Goal: Check status

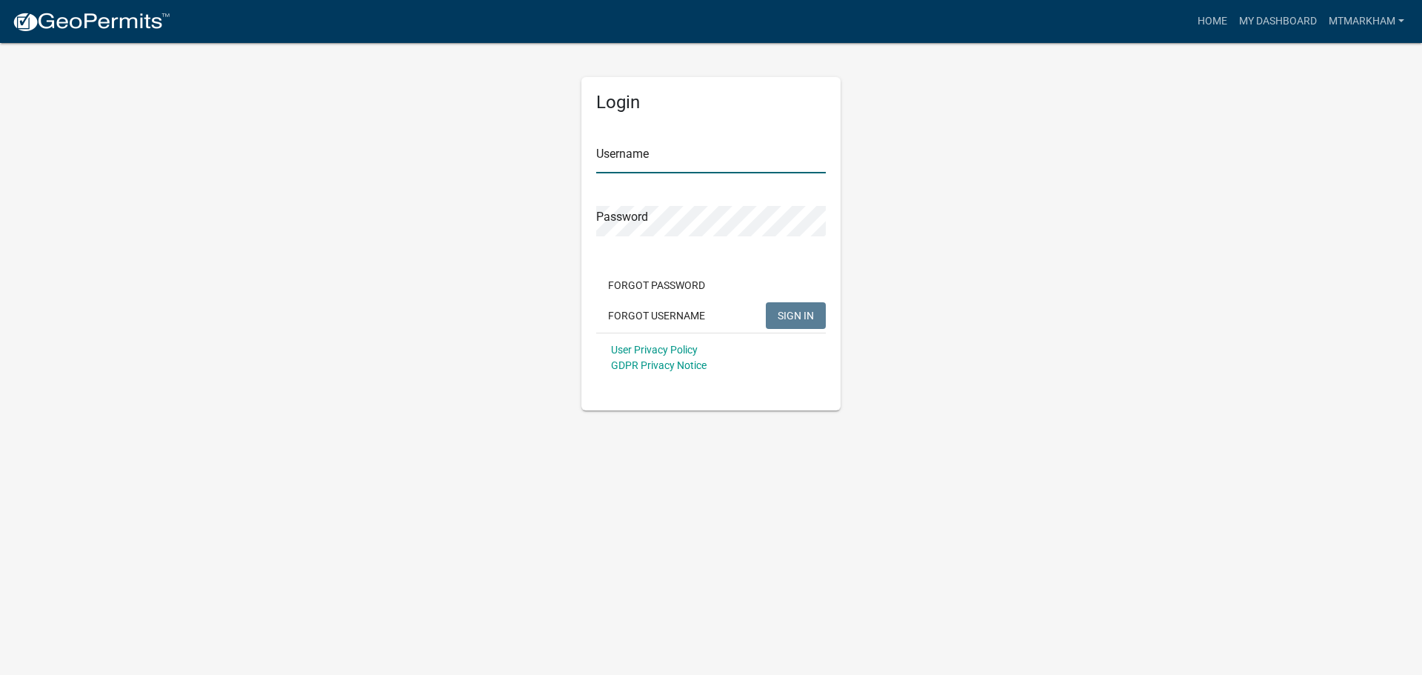
click at [632, 157] on input "Username" at bounding box center [711, 158] width 230 height 30
paste input "mtmarkham"
type input "mtmarkham"
click at [815, 314] on button "SIGN IN" at bounding box center [796, 315] width 60 height 27
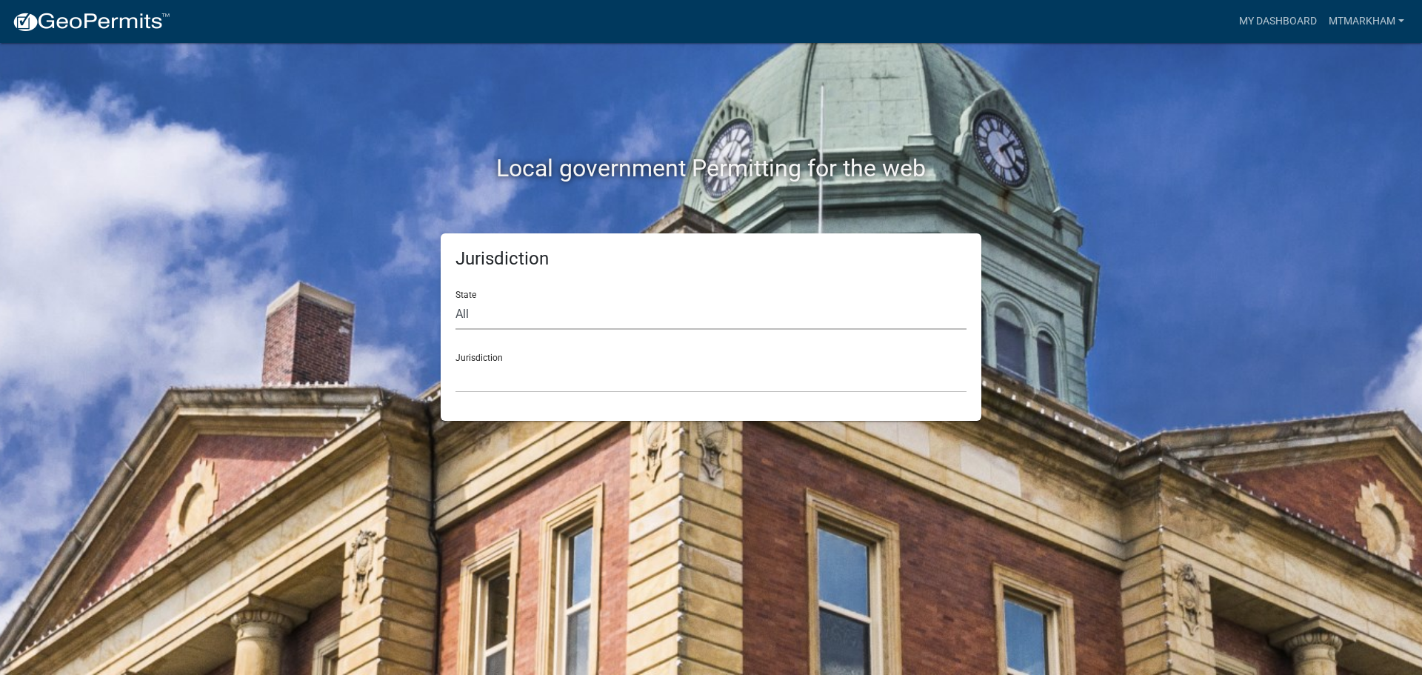
click at [529, 315] on select "All [US_STATE] [US_STATE] [US_STATE] [US_STATE] [US_STATE] [US_STATE] [US_STATE…" at bounding box center [710, 314] width 511 height 30
click at [1294, 19] on link "My Dashboard" at bounding box center [1278, 21] width 90 height 28
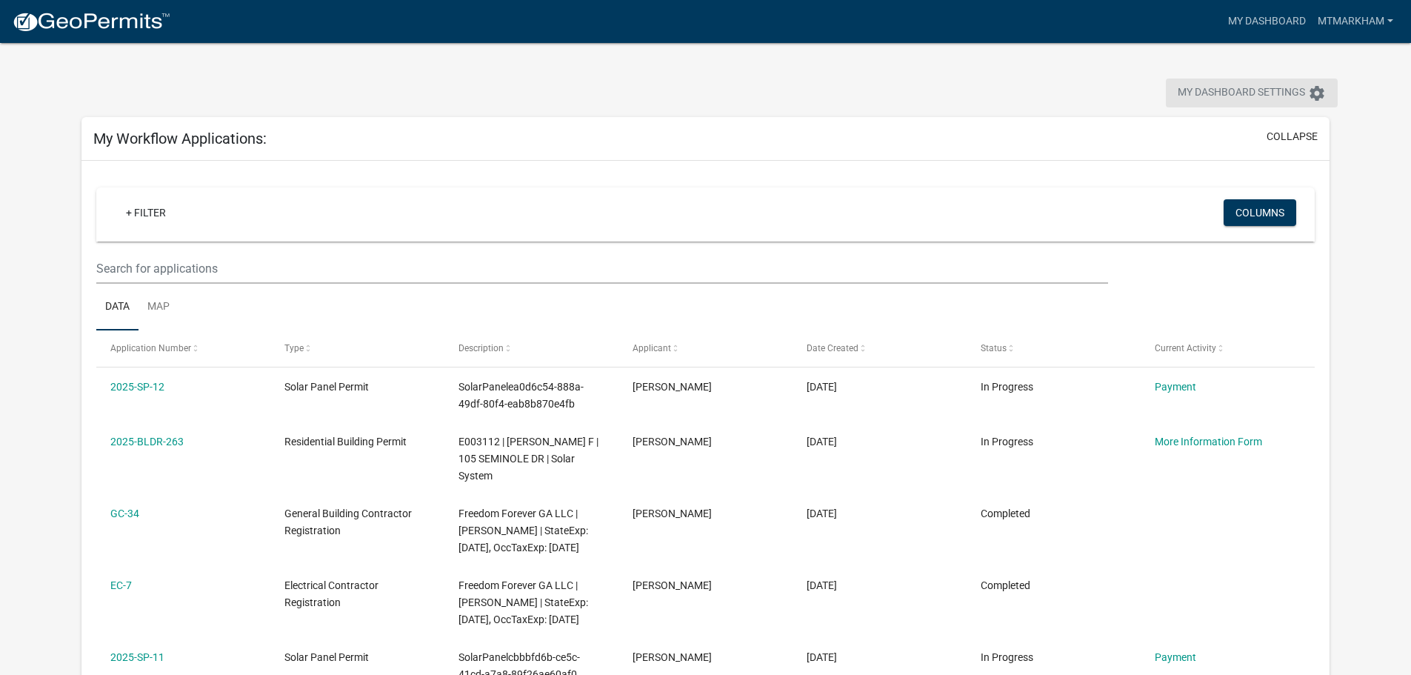
click at [1260, 88] on span "My Dashboard Settings" at bounding box center [1240, 93] width 127 height 18
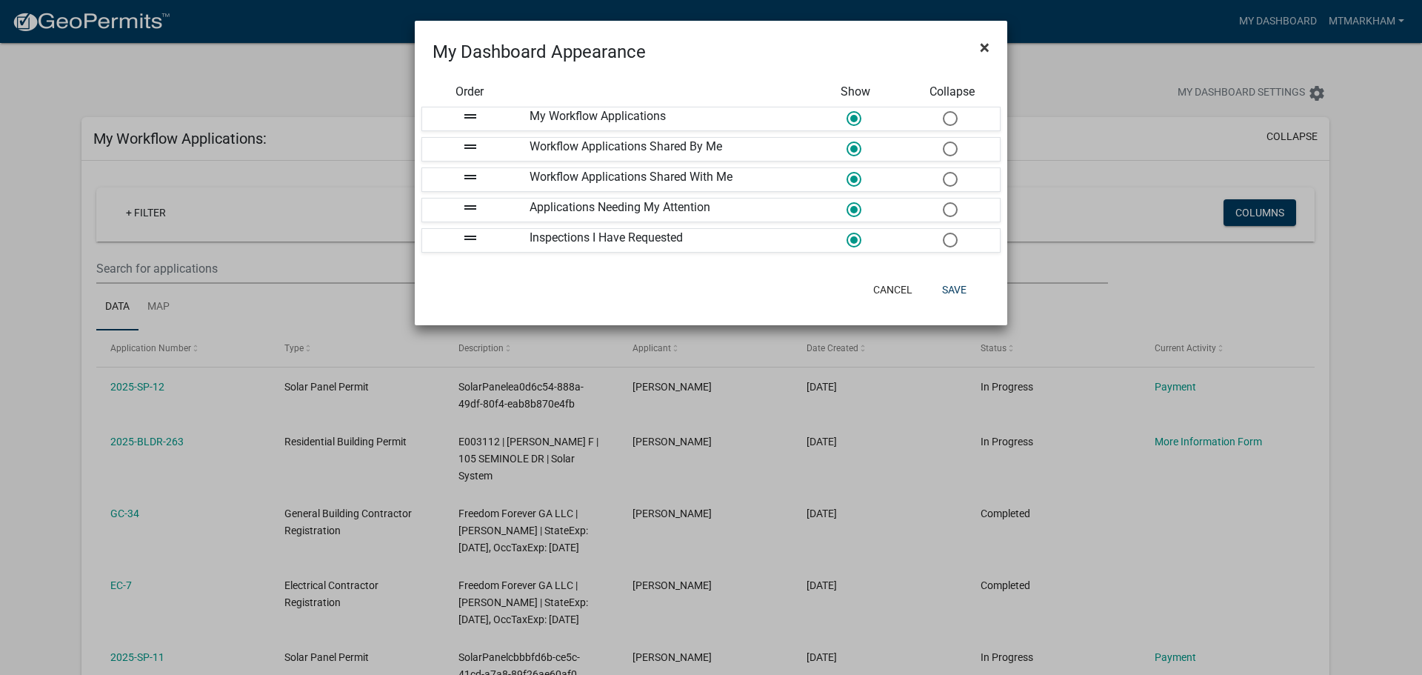
click at [978, 46] on button "×" at bounding box center [984, 47] width 33 height 41
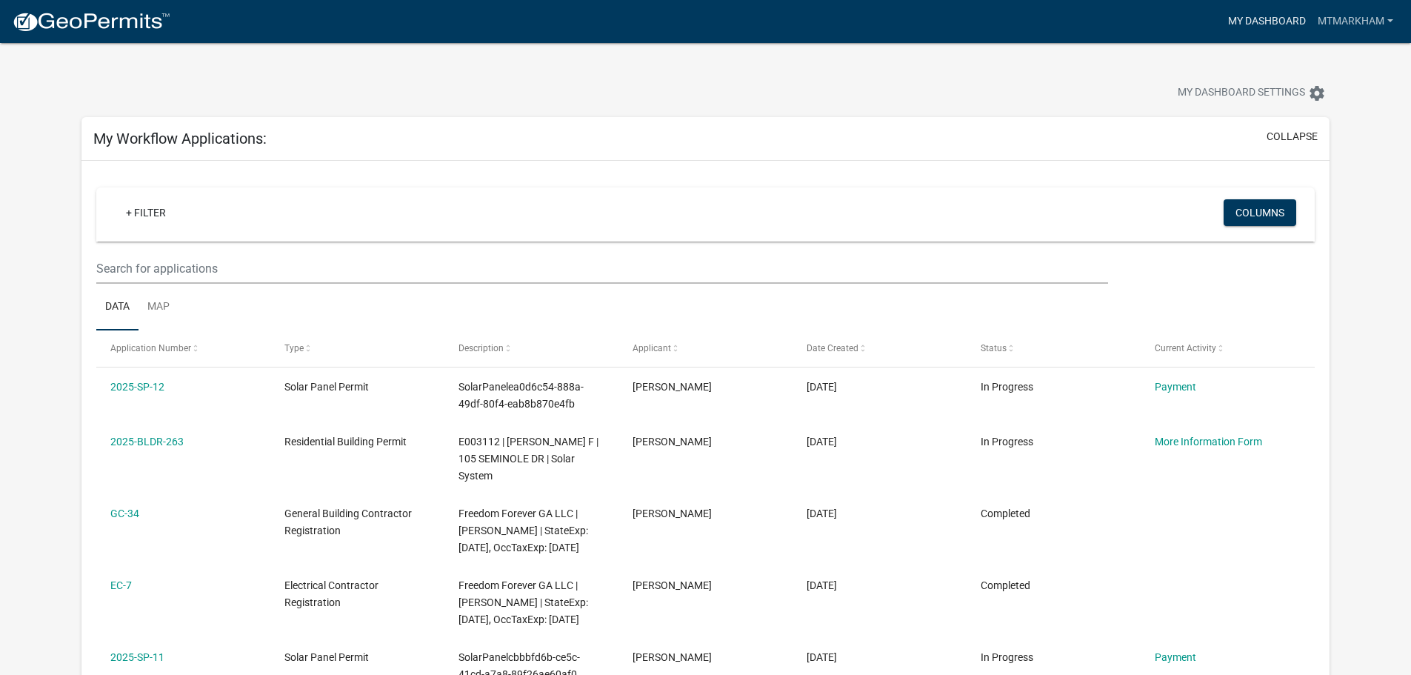
click at [1250, 13] on link "My Dashboard" at bounding box center [1267, 21] width 90 height 28
click at [1307, 131] on button "collapse" at bounding box center [1291, 137] width 51 height 16
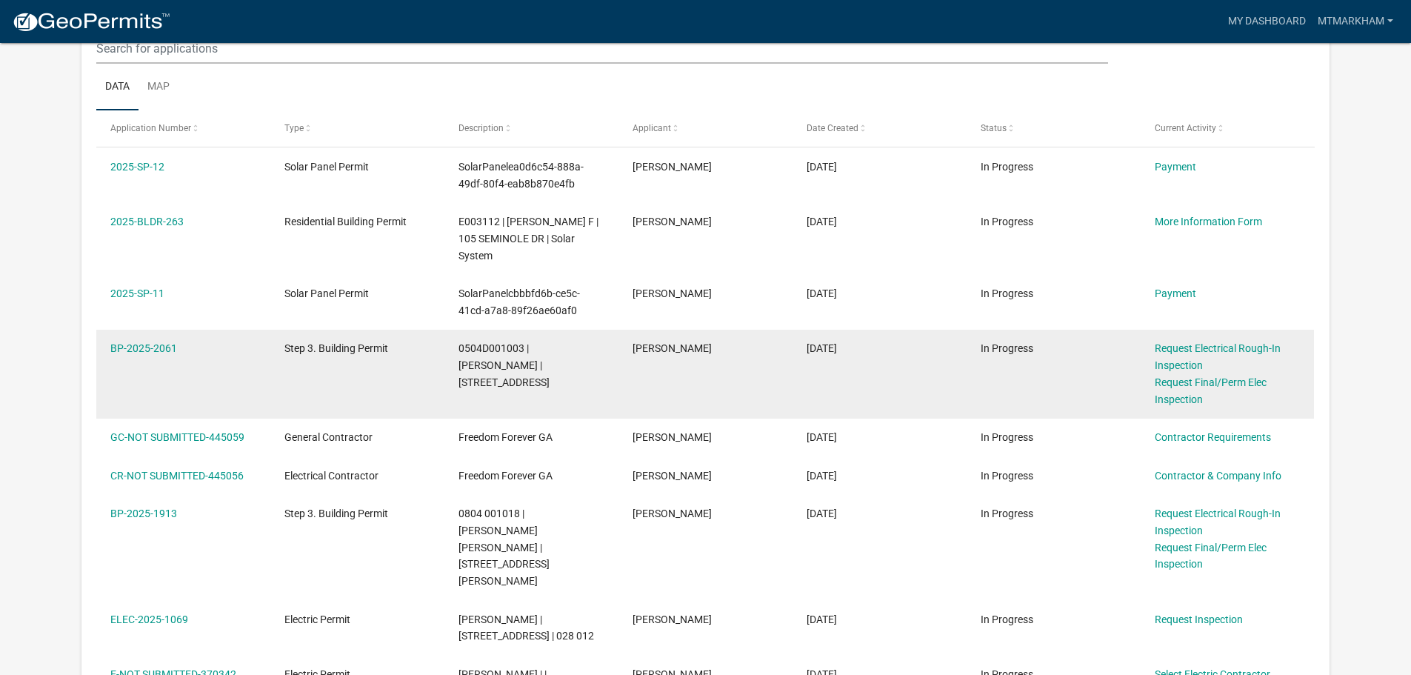
scroll to position [370, 0]
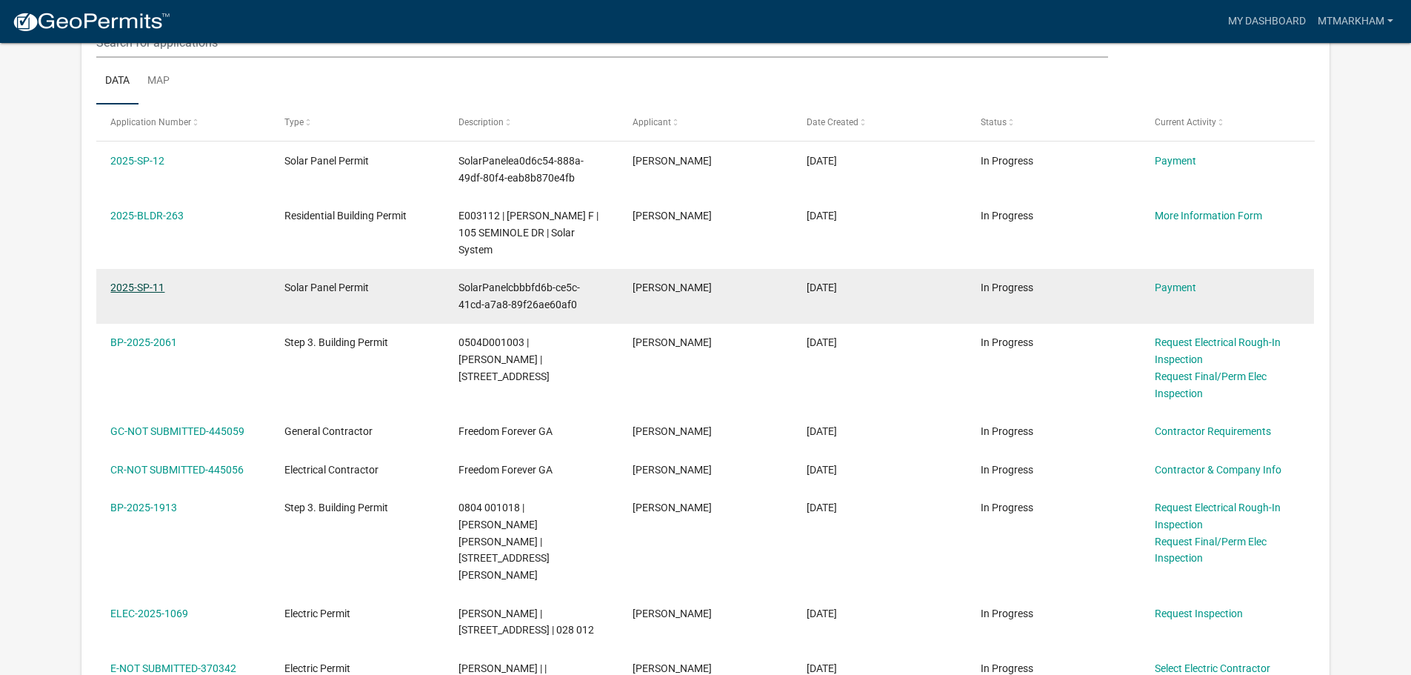
click at [141, 288] on link "2025-SP-11" at bounding box center [137, 287] width 54 height 12
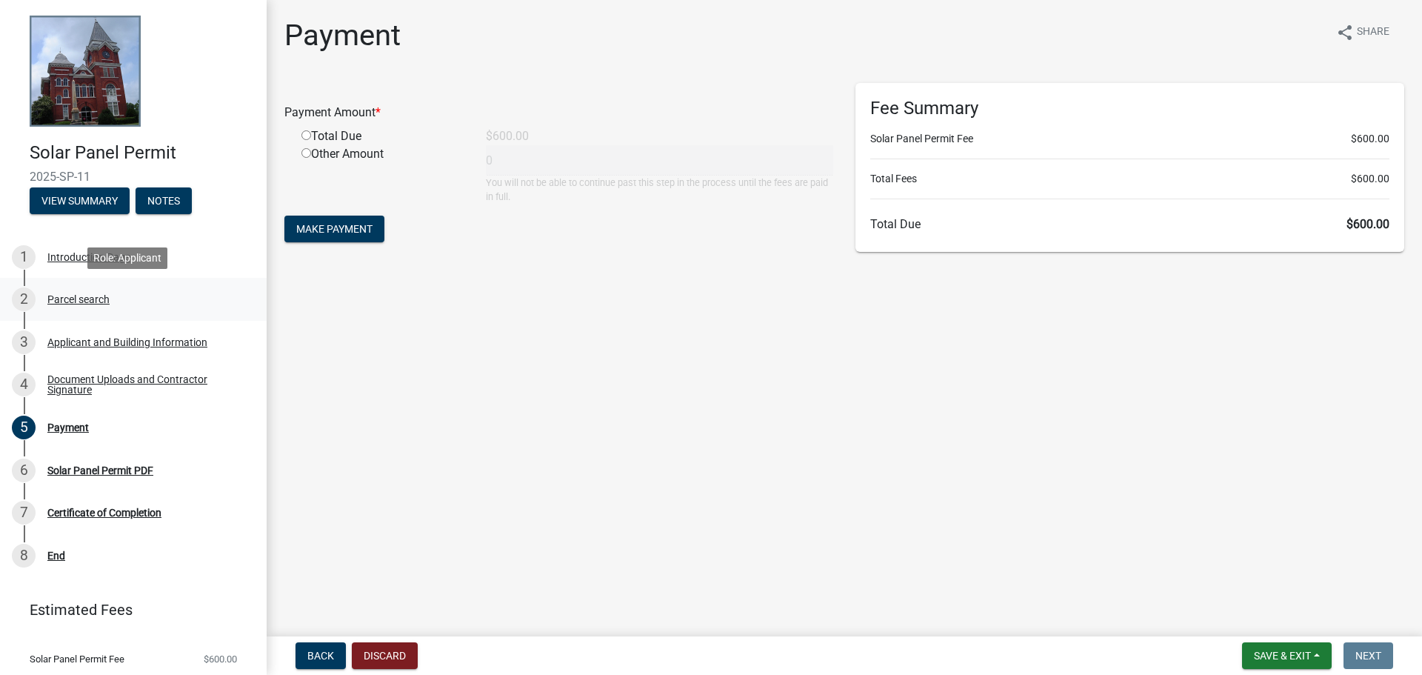
click at [89, 298] on div "Parcel search" at bounding box center [78, 299] width 62 height 10
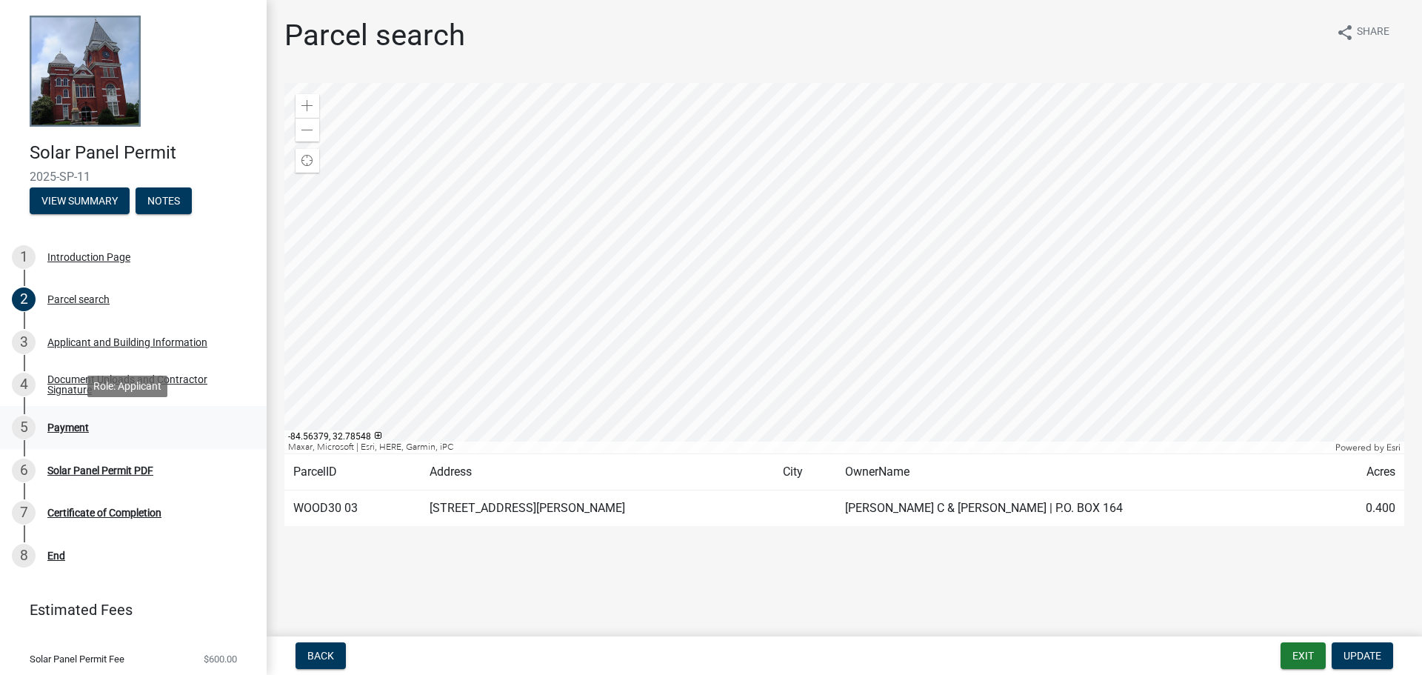
click at [71, 422] on div "Payment" at bounding box center [67, 427] width 41 height 10
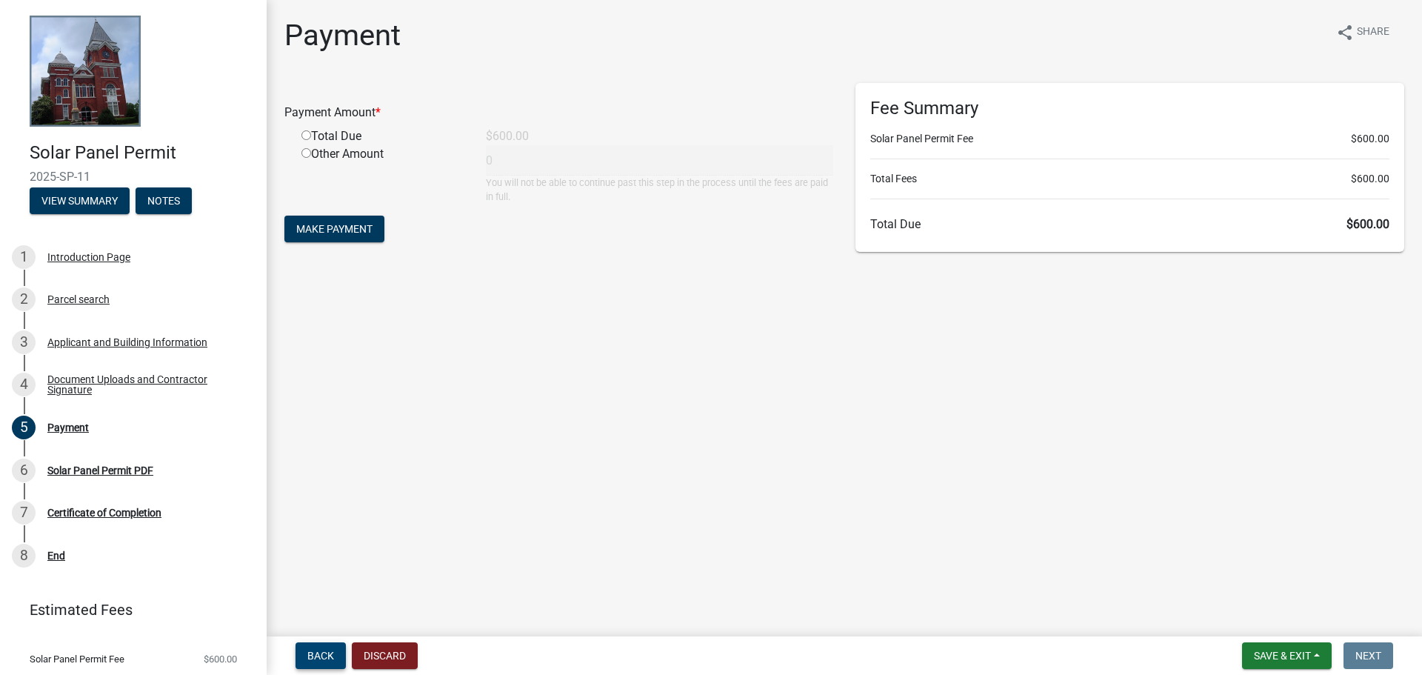
click at [312, 661] on span "Back" at bounding box center [320, 655] width 27 height 12
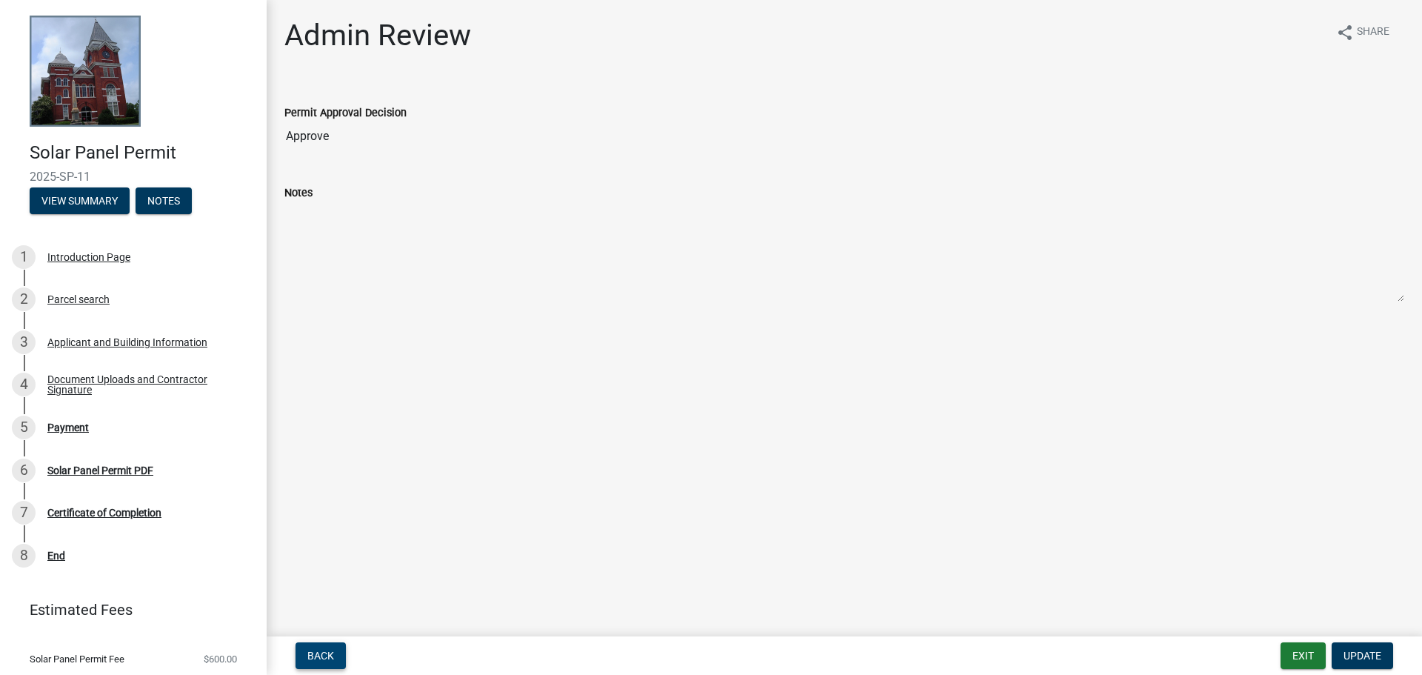
click at [331, 662] on button "Back" at bounding box center [320, 655] width 50 height 27
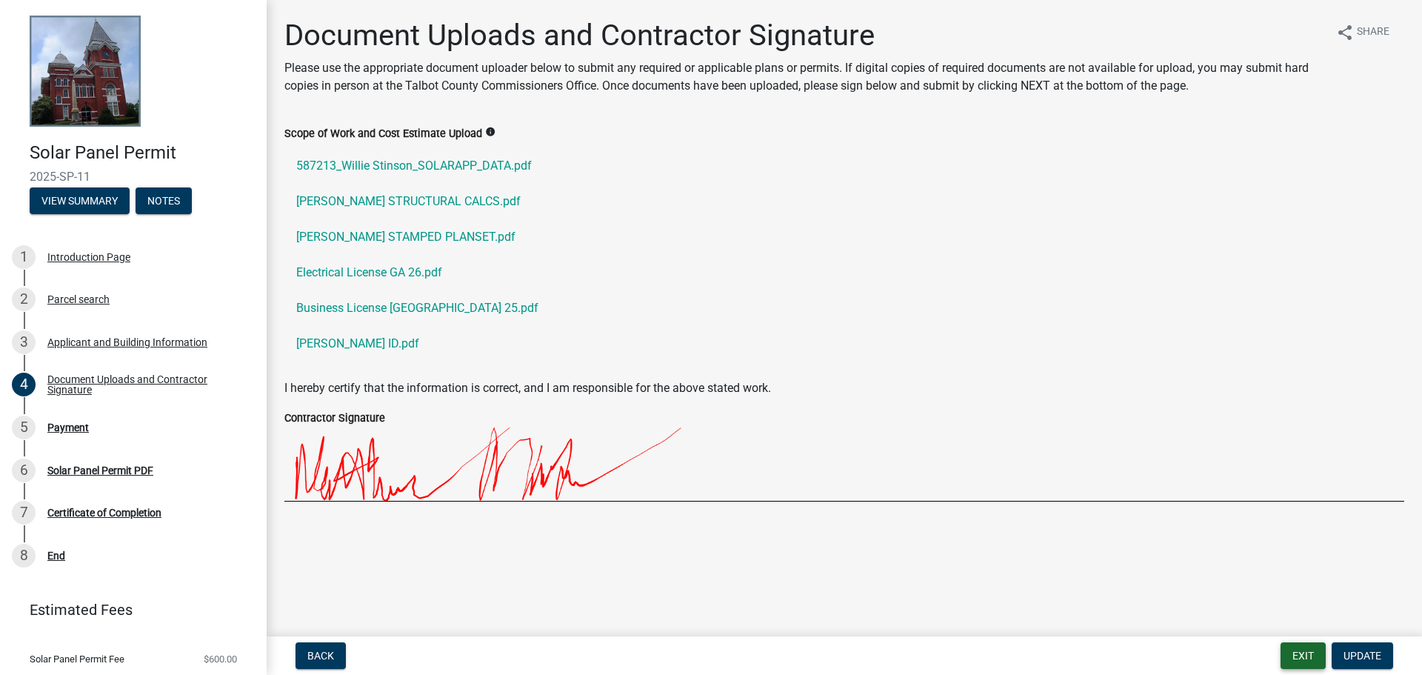
click at [1309, 657] on button "Exit" at bounding box center [1302, 655] width 45 height 27
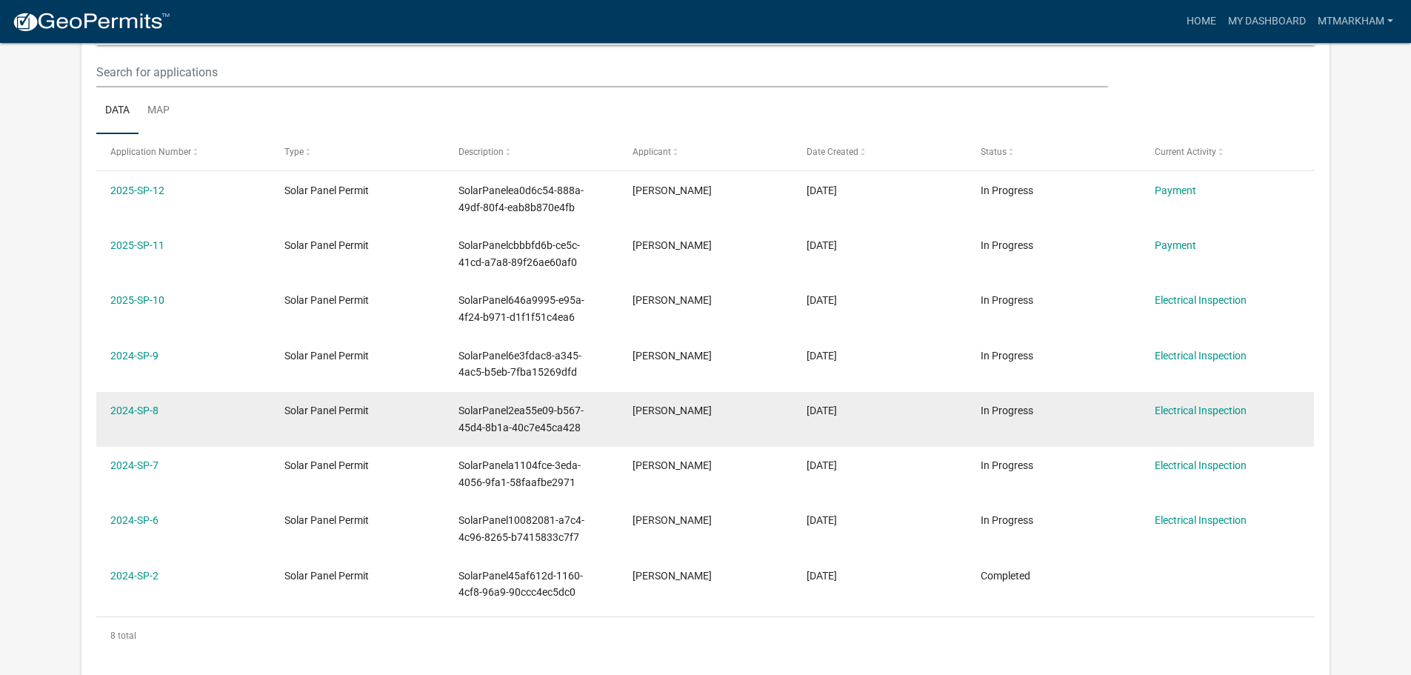
scroll to position [48, 0]
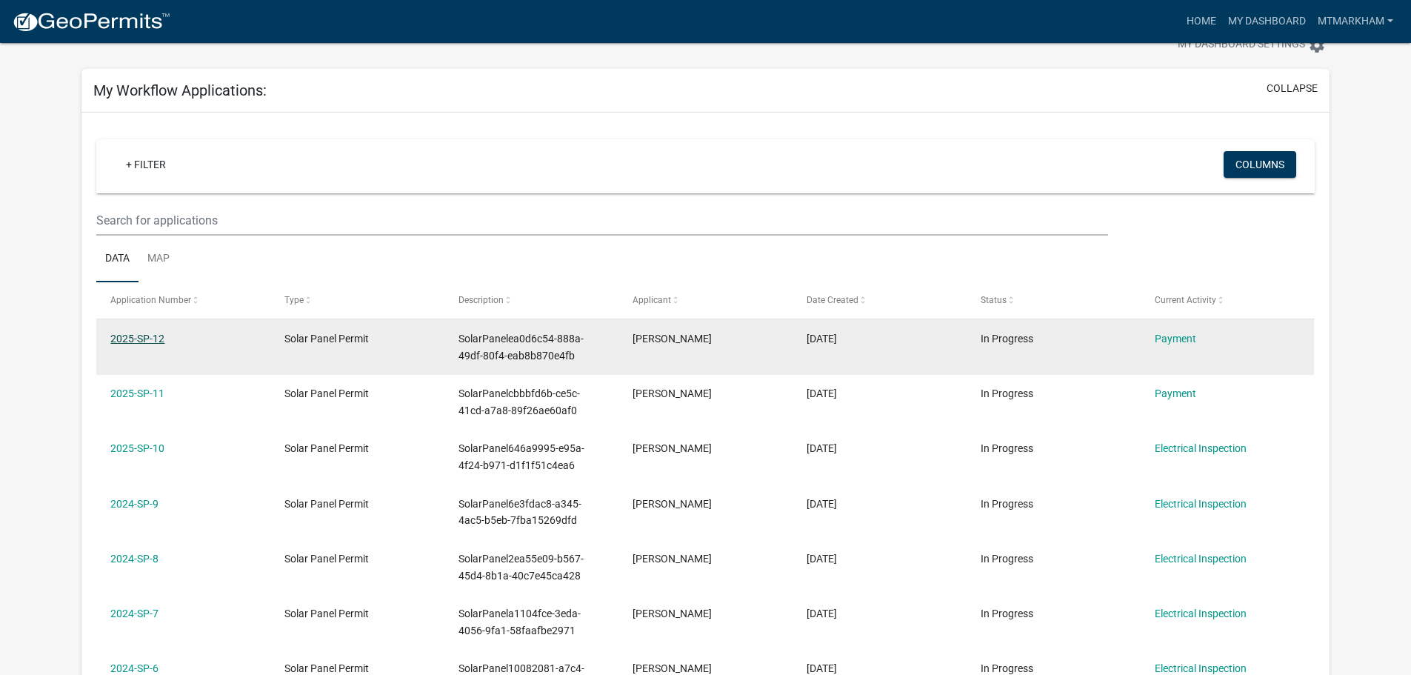
click at [139, 336] on link "2025-SP-12" at bounding box center [137, 339] width 54 height 12
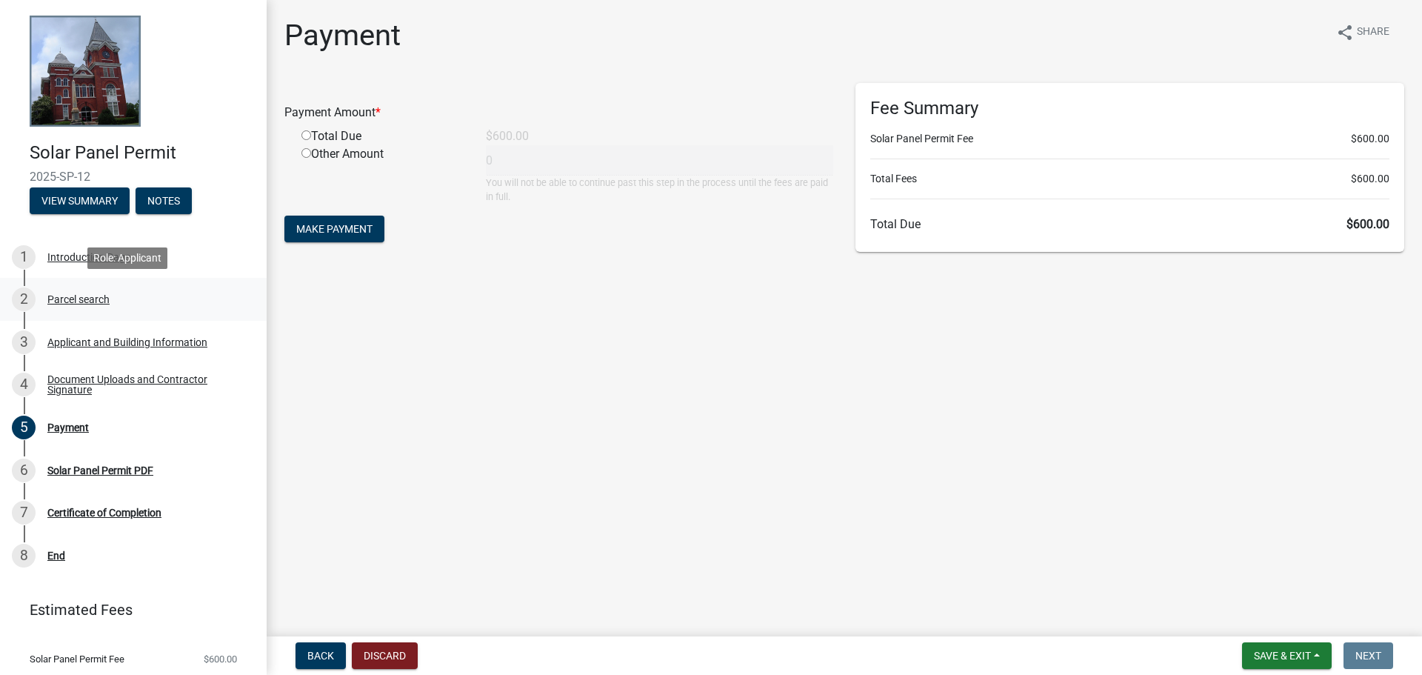
click at [65, 298] on div "Parcel search" at bounding box center [78, 299] width 62 height 10
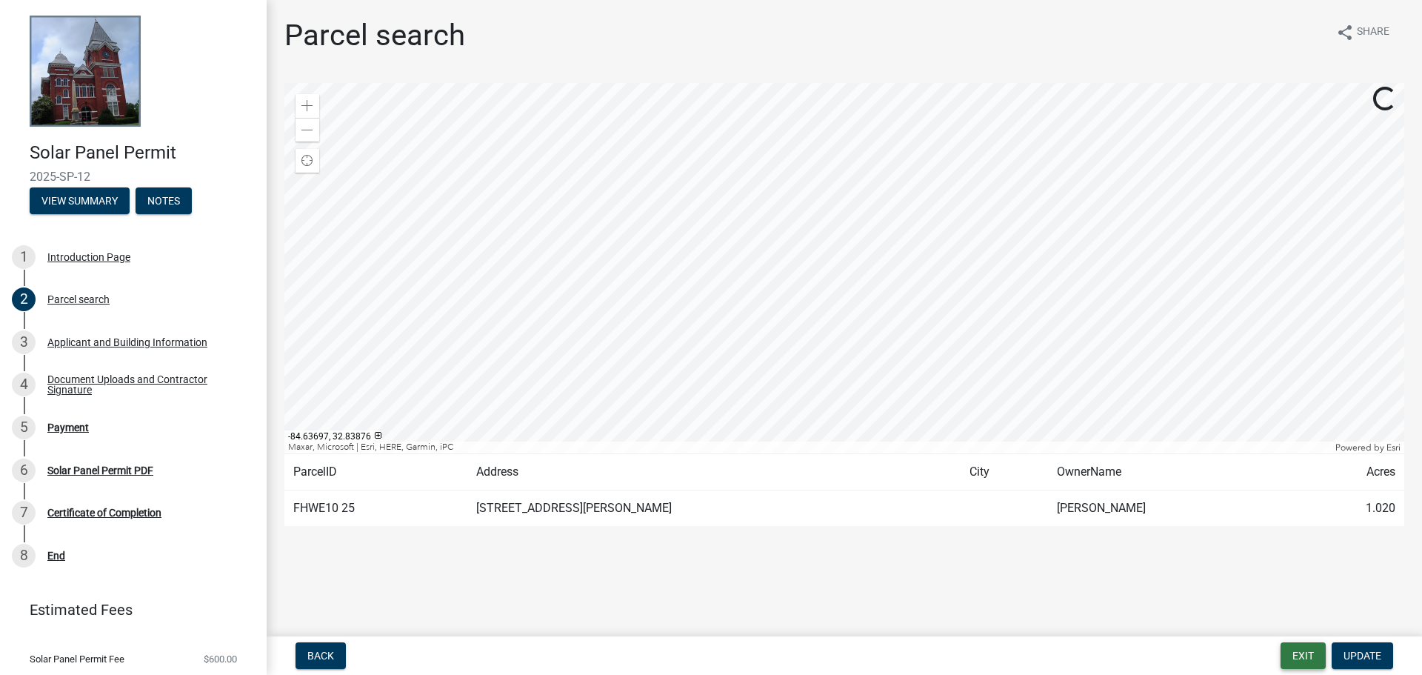
click at [1297, 651] on button "Exit" at bounding box center [1302, 655] width 45 height 27
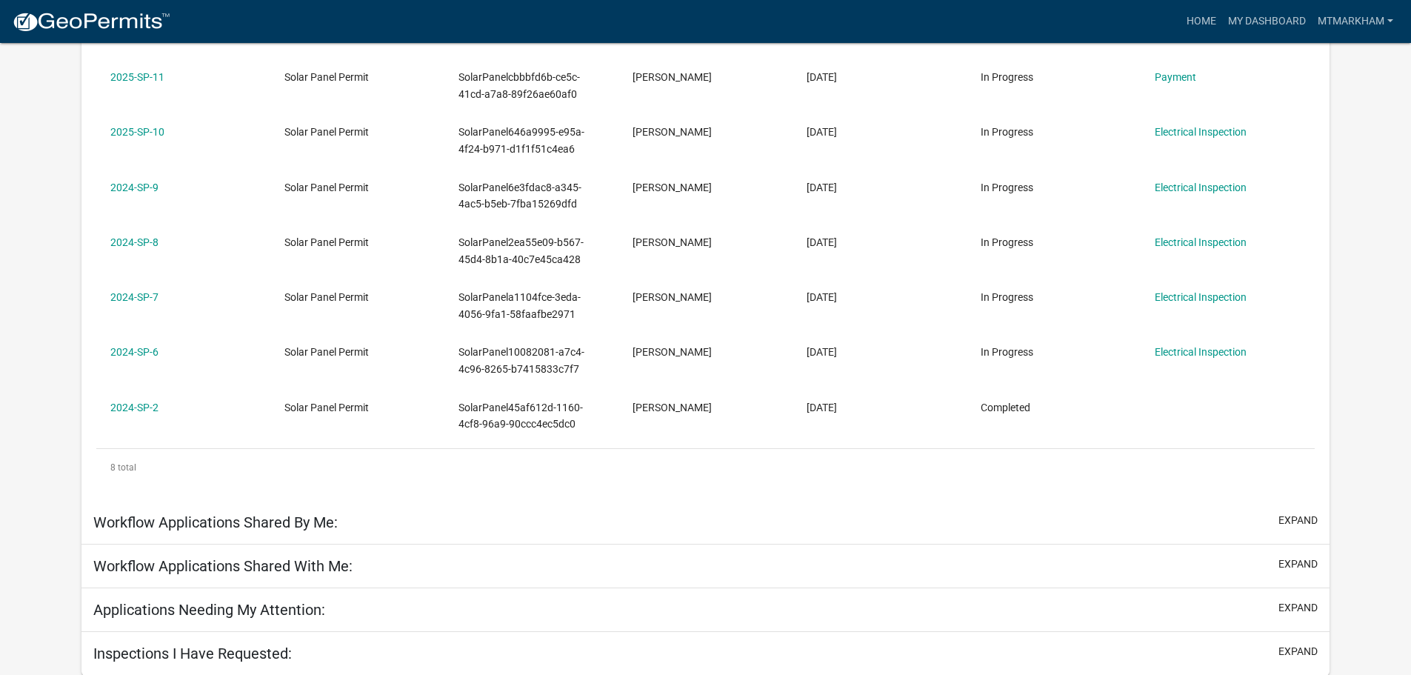
scroll to position [391, 0]
drag, startPoint x: 1302, startPoint y: 609, endPoint x: 1276, endPoint y: 592, distance: 31.0
click at [1301, 609] on button "expand" at bounding box center [1297, 607] width 39 height 16
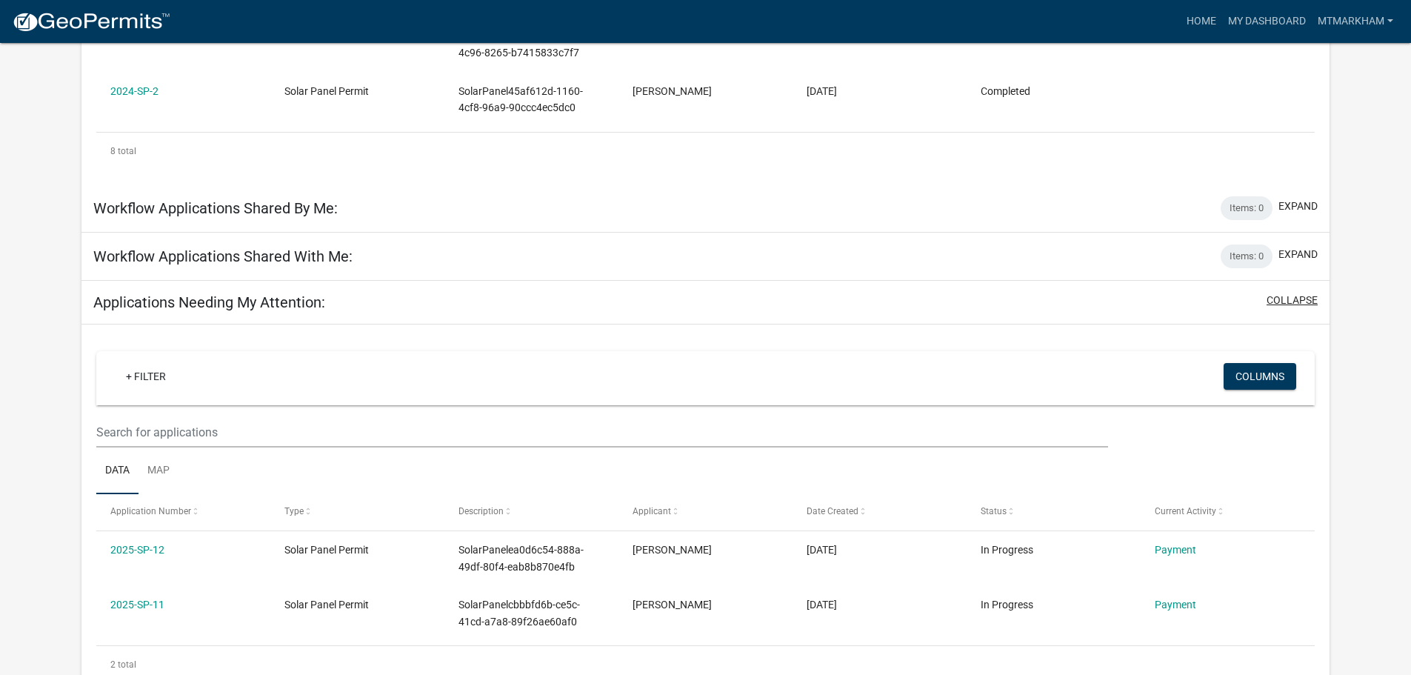
scroll to position [752, 0]
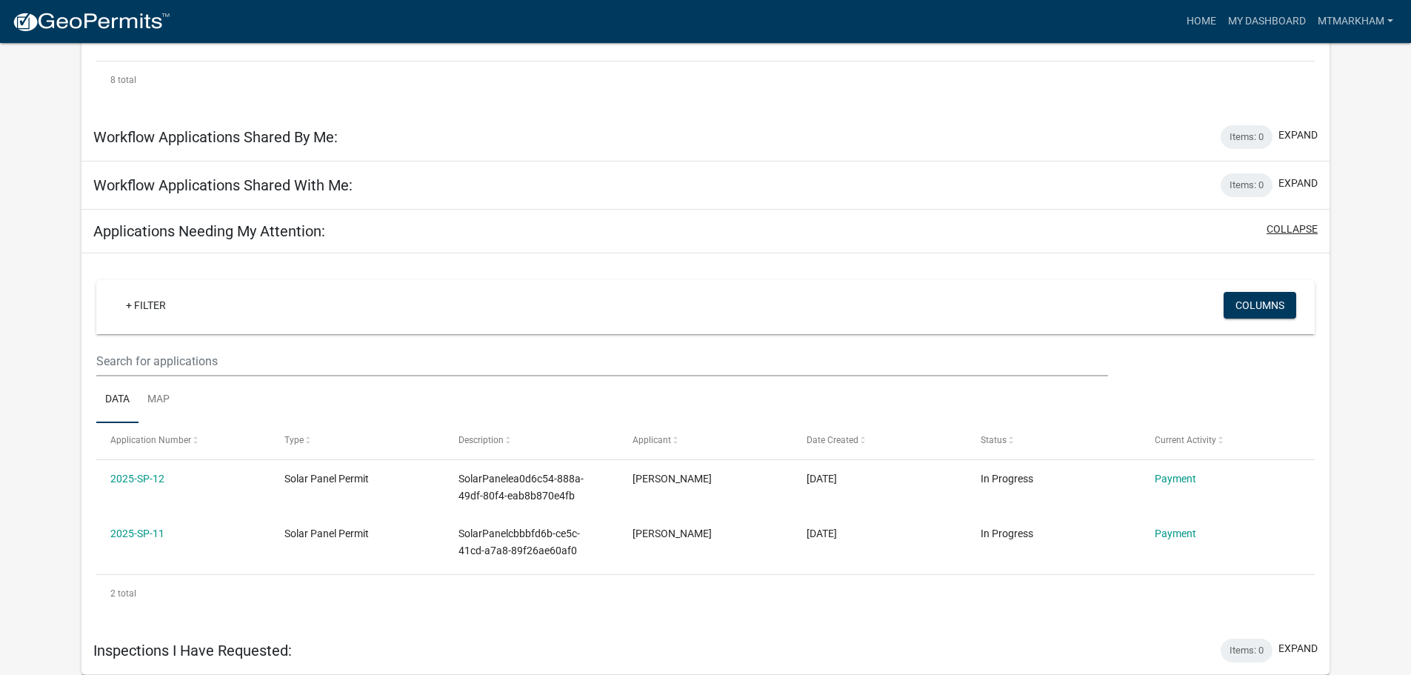
click at [1288, 231] on button "collapse" at bounding box center [1291, 229] width 51 height 16
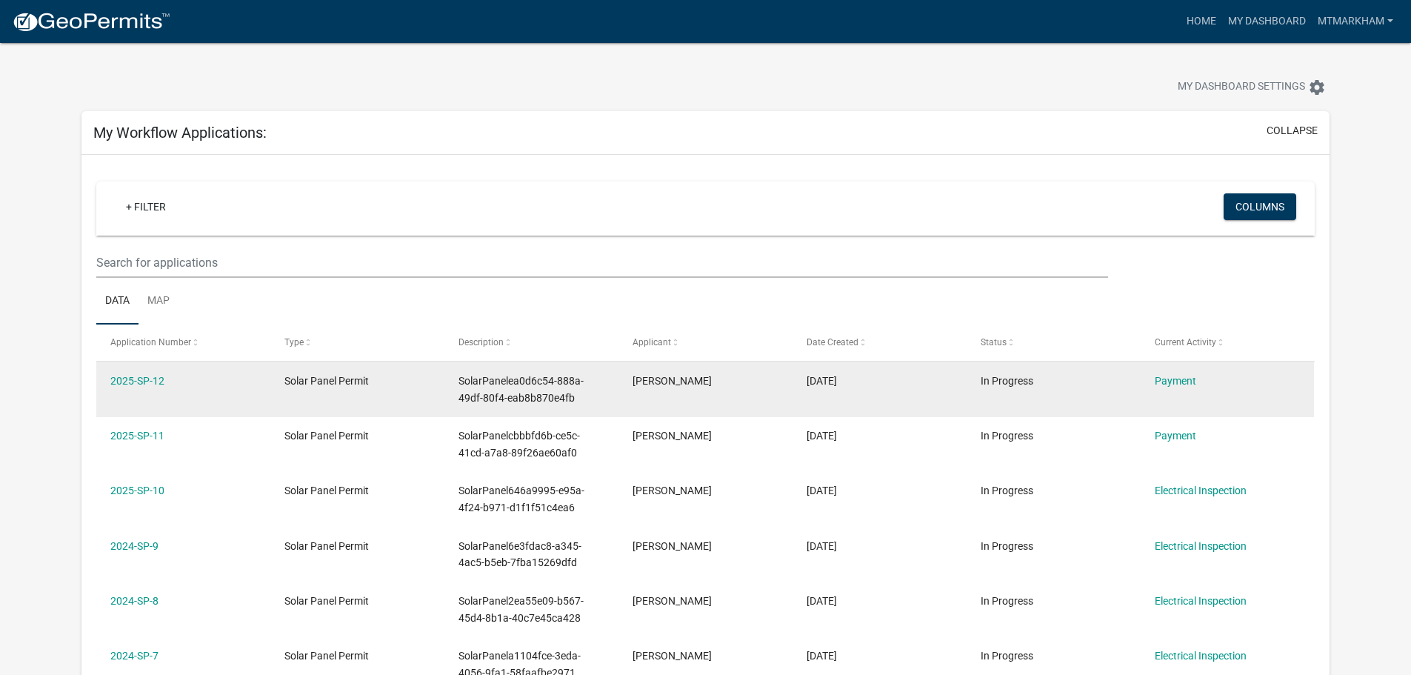
scroll to position [0, 0]
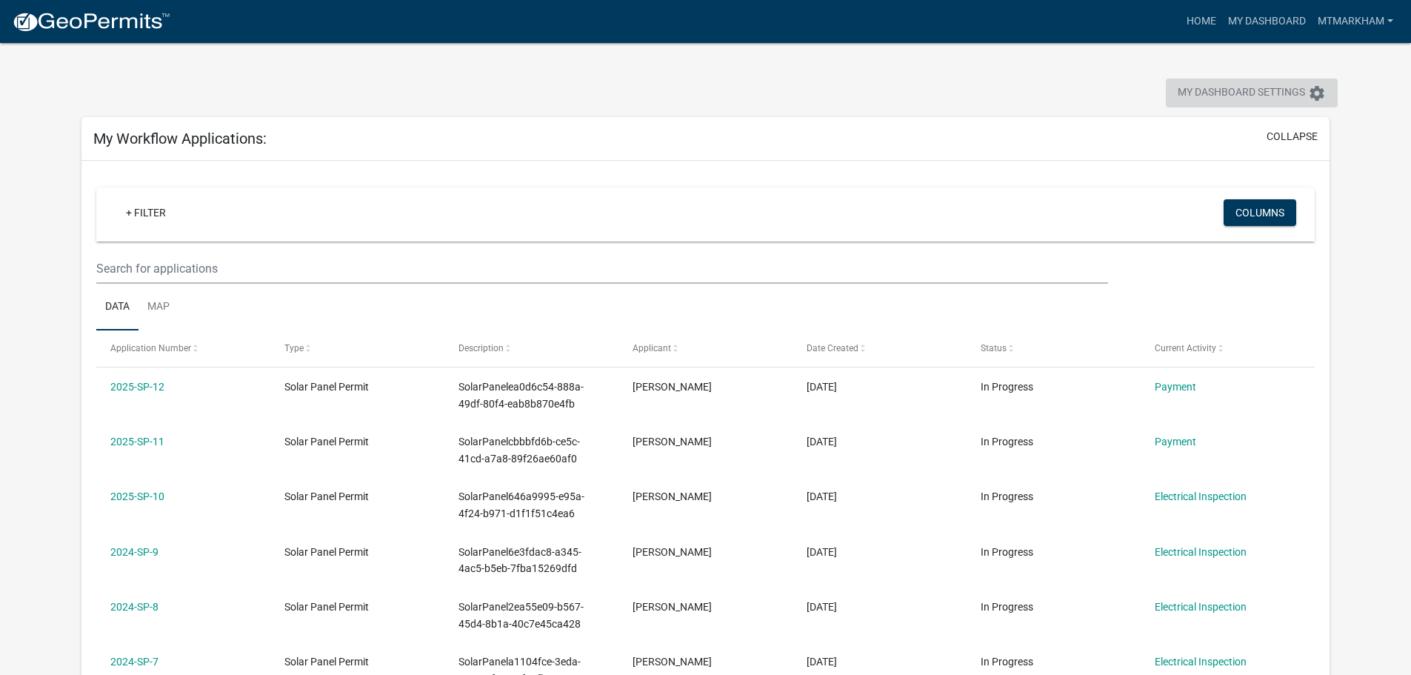
click at [1224, 89] on span "My Dashboard Settings" at bounding box center [1240, 93] width 127 height 18
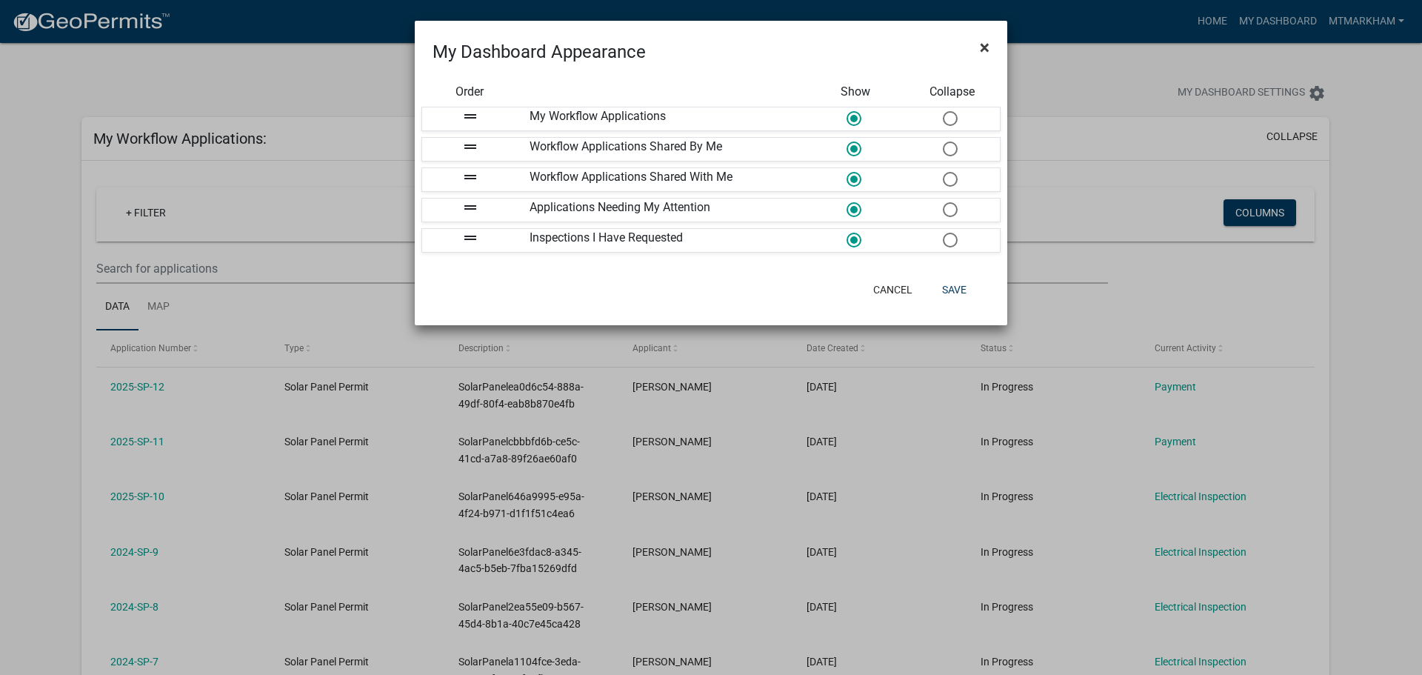
click at [992, 53] on button "×" at bounding box center [984, 47] width 33 height 41
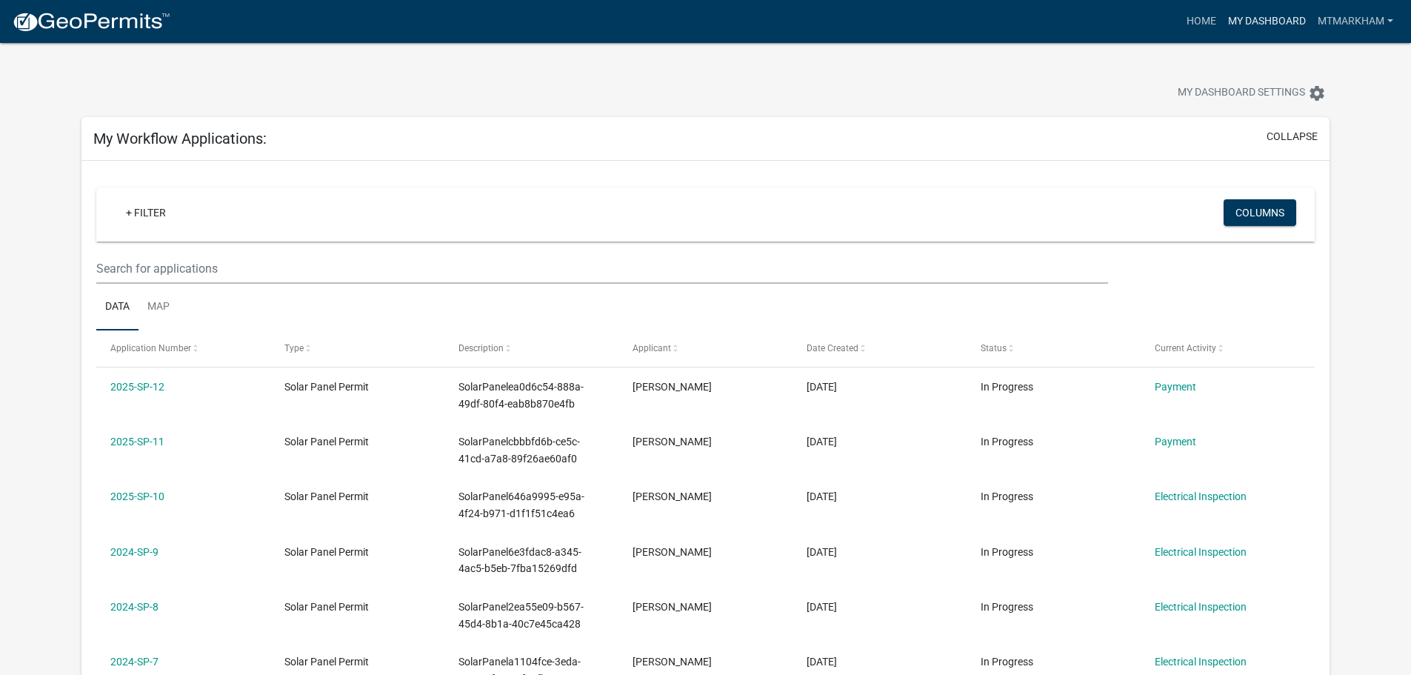
click at [1254, 19] on link "My Dashboard" at bounding box center [1267, 21] width 90 height 28
click at [1199, 20] on link "Home" at bounding box center [1200, 21] width 41 height 28
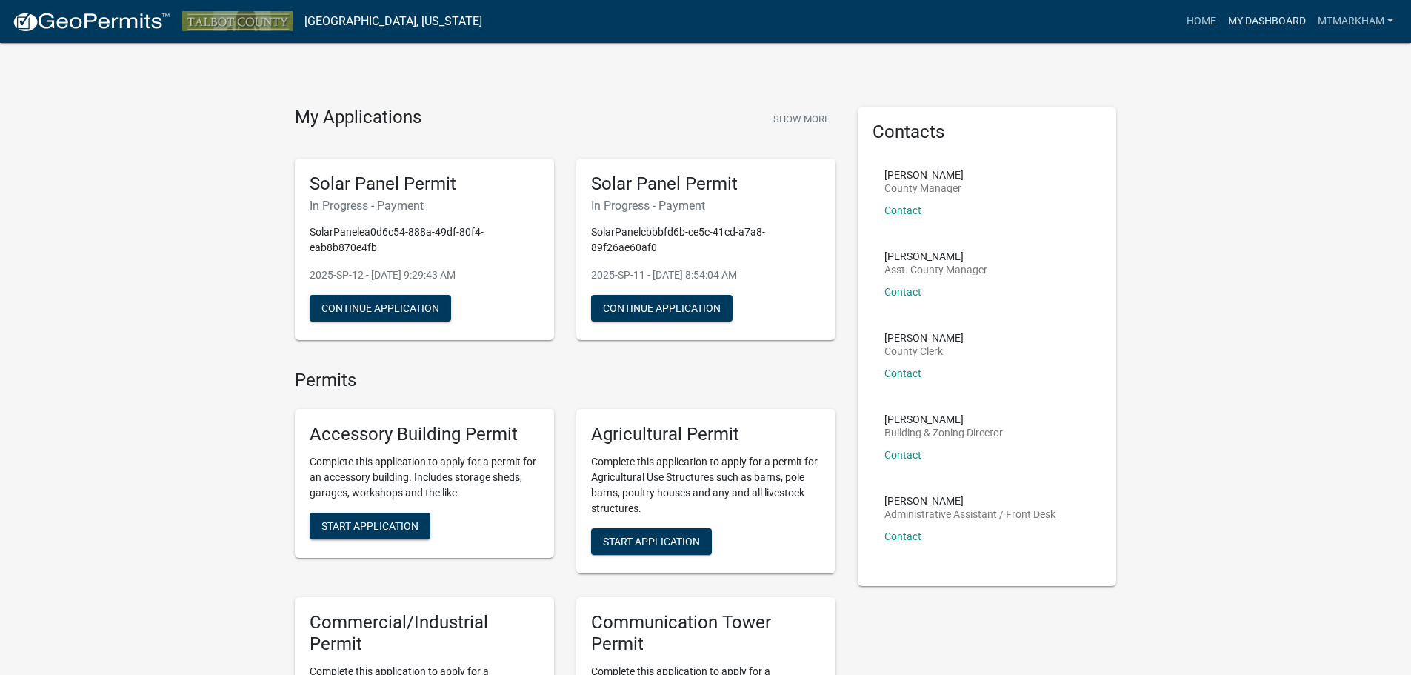
click at [1257, 20] on link "My Dashboard" at bounding box center [1267, 21] width 90 height 28
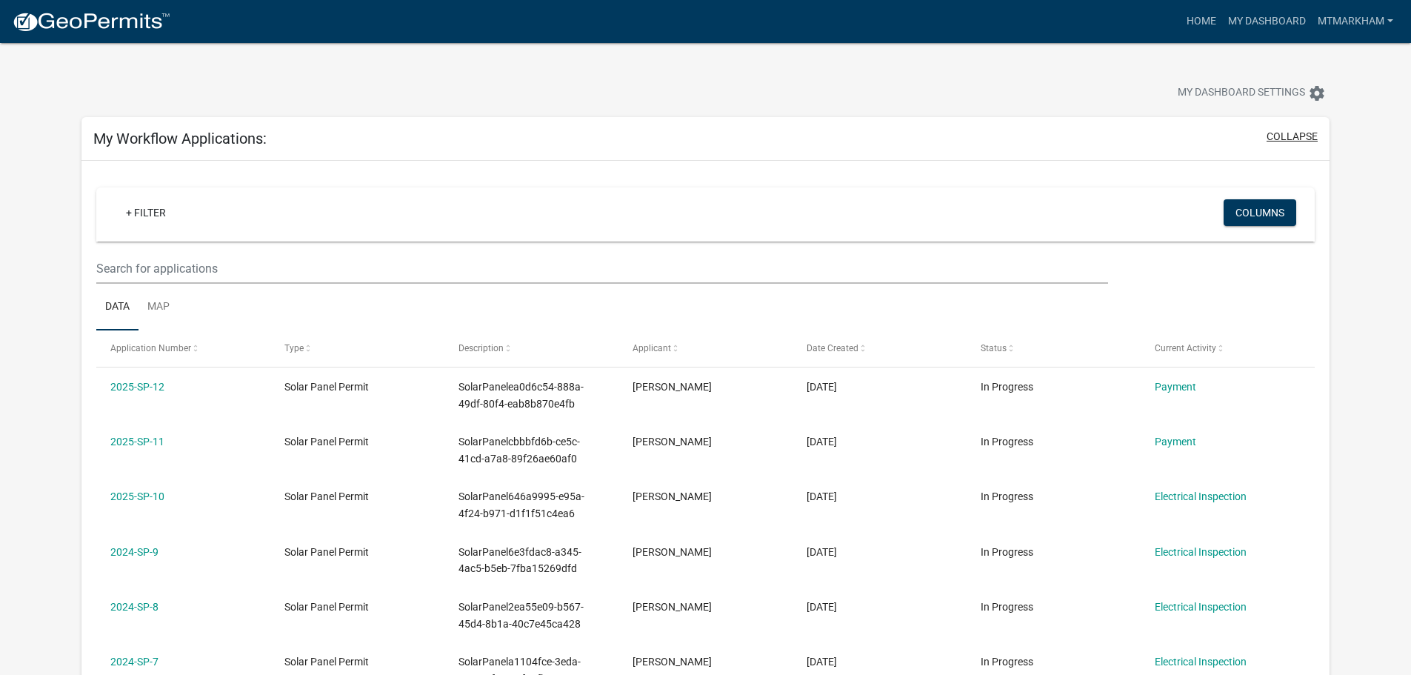
click at [1300, 138] on button "collapse" at bounding box center [1291, 137] width 51 height 16
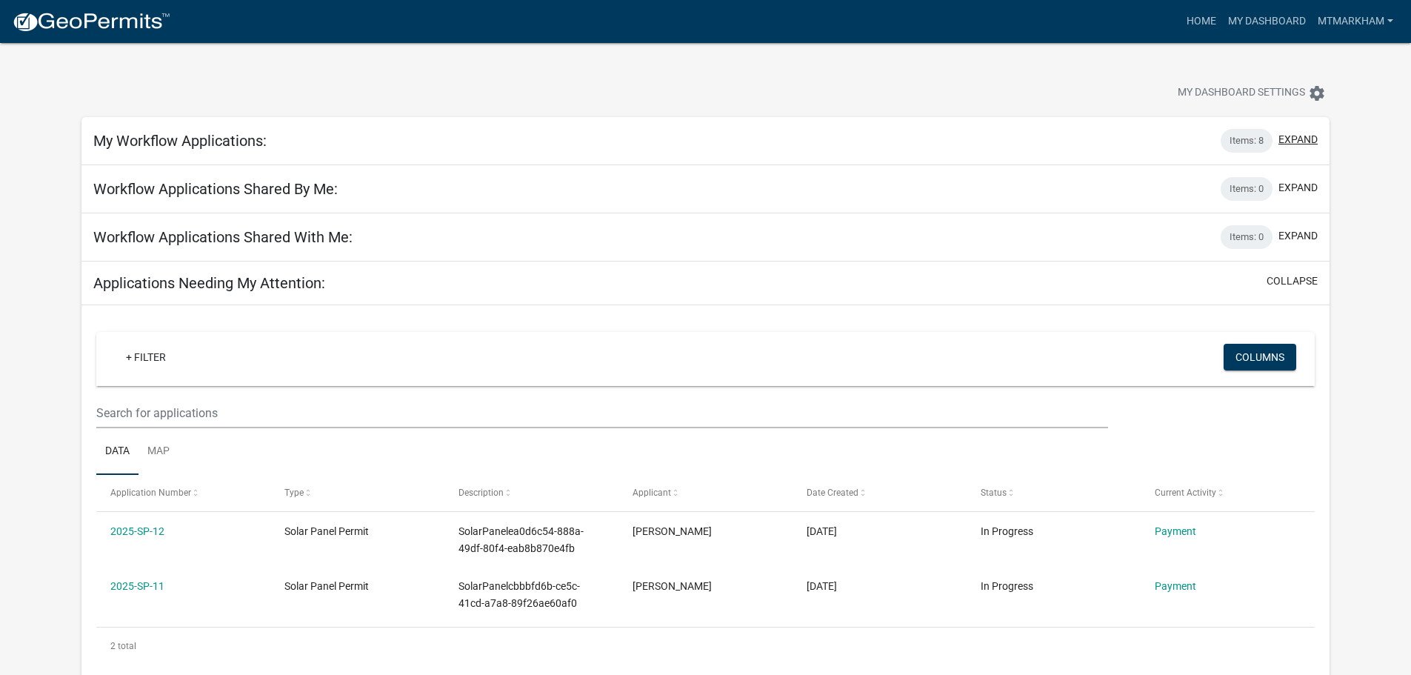
scroll to position [53, 0]
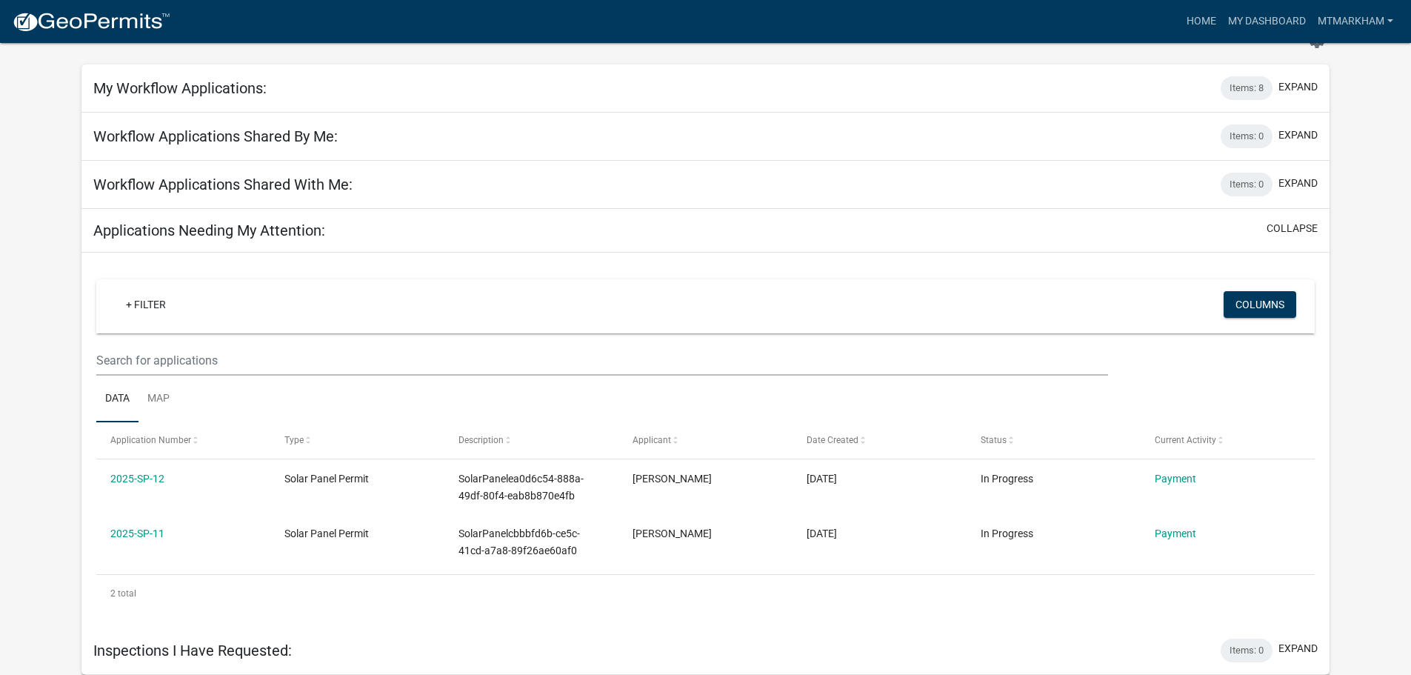
click at [170, 229] on h5 "Applications Needing My Attention:" at bounding box center [209, 230] width 232 height 18
click at [219, 193] on h5 "Workflow Applications Shared With Me:" at bounding box center [222, 185] width 259 height 18
click at [1192, 18] on link "Home" at bounding box center [1200, 21] width 41 height 28
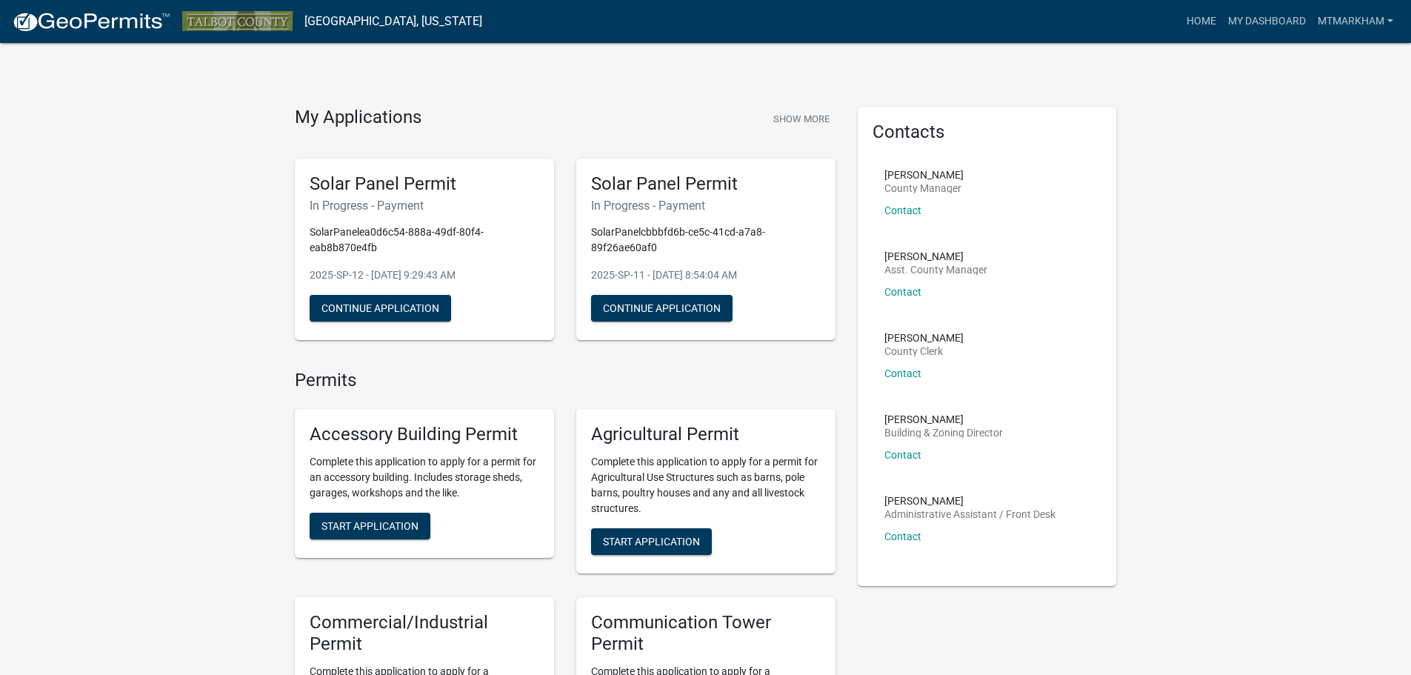
click at [350, 24] on link "[GEOGRAPHIC_DATA], [US_STATE]" at bounding box center [393, 21] width 178 height 25
click at [1329, 19] on link "mtmarkham" at bounding box center [1355, 21] width 87 height 28
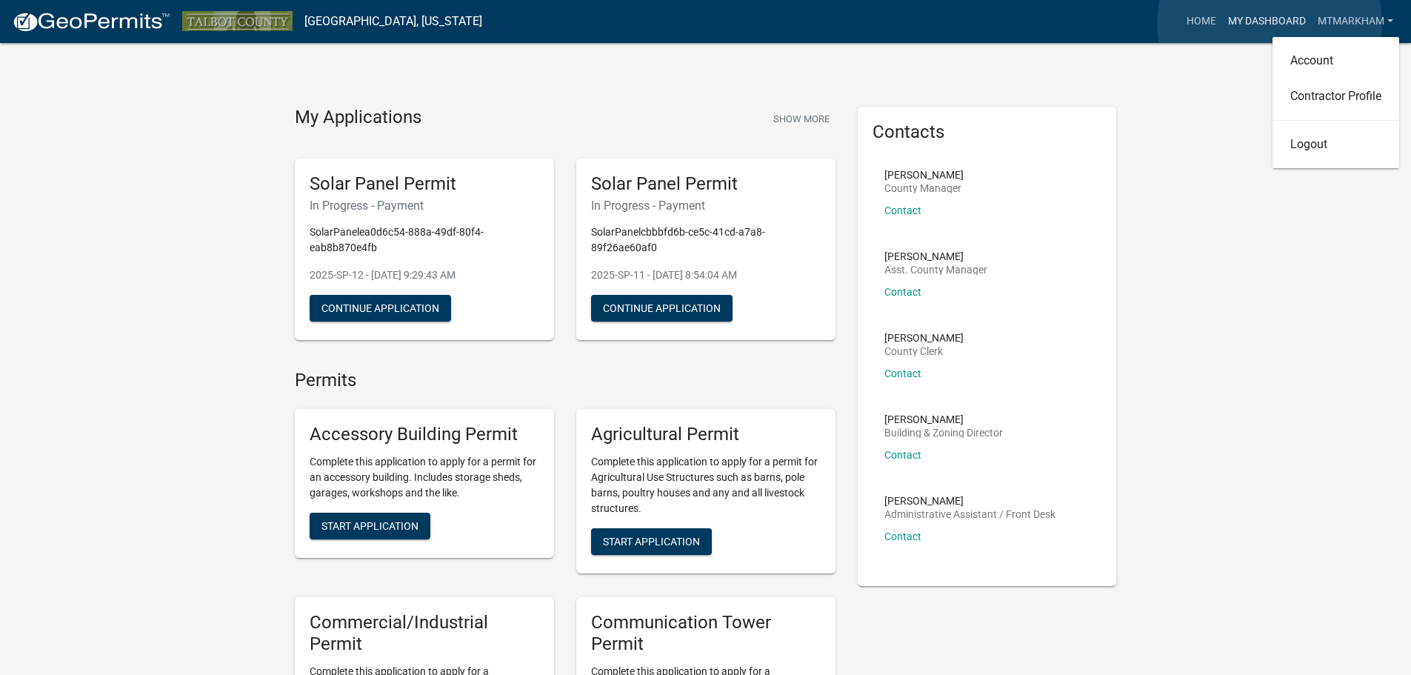
click at [1269, 24] on link "My Dashboard" at bounding box center [1267, 21] width 90 height 28
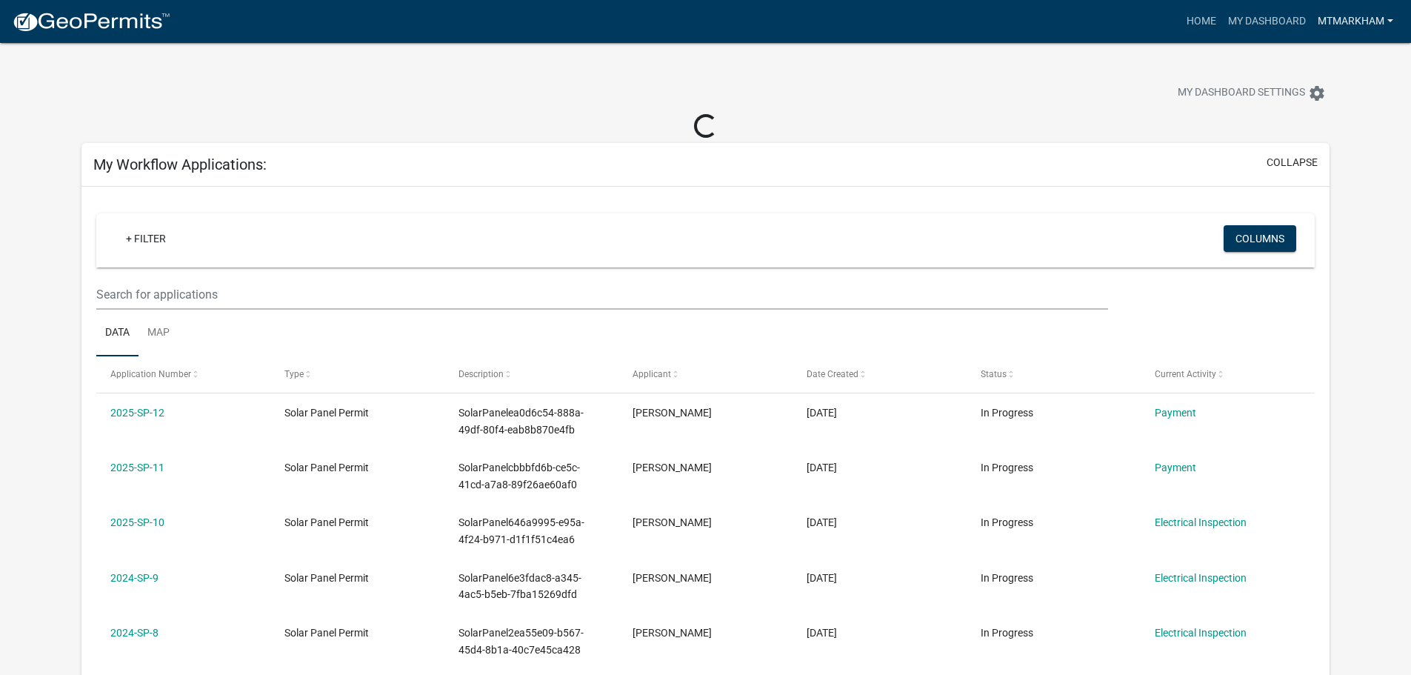
click at [1366, 22] on link "mtmarkham" at bounding box center [1355, 21] width 87 height 28
click at [1310, 146] on link "Logout" at bounding box center [1335, 145] width 127 height 36
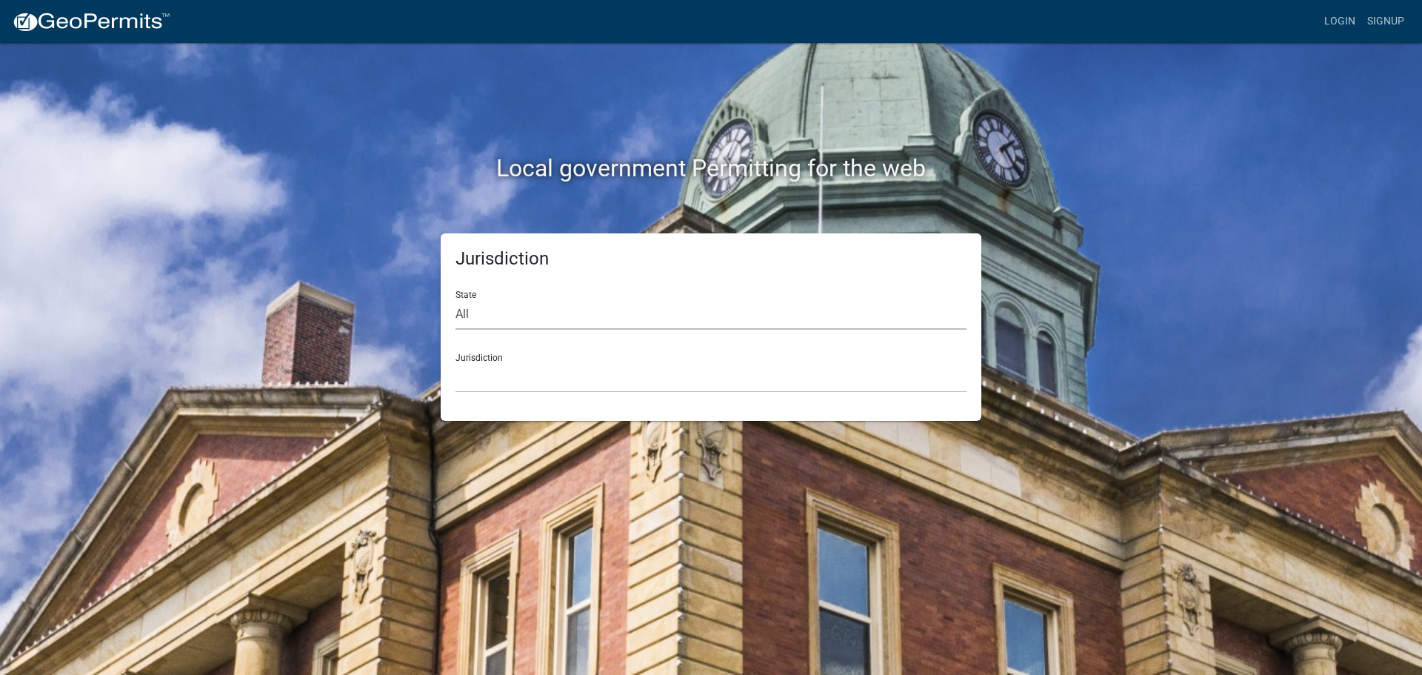
click at [529, 311] on select "All [US_STATE] [US_STATE] [US_STATE] [US_STATE] [US_STATE] [US_STATE] [US_STATE…" at bounding box center [710, 314] width 511 height 30
click at [455, 299] on select "All [US_STATE] [US_STATE] [US_STATE] [US_STATE] [US_STATE] [US_STATE] [US_STATE…" at bounding box center [710, 314] width 511 height 30
click at [547, 295] on div "State All [US_STATE] [US_STATE] [US_STATE] [US_STATE] [US_STATE] [US_STATE] [US…" at bounding box center [710, 303] width 511 height 51
click at [547, 319] on select "All [US_STATE] [US_STATE] [US_STATE] [US_STATE] [US_STATE] [US_STATE] [US_STATE…" at bounding box center [710, 314] width 511 height 30
select select "[US_STATE]"
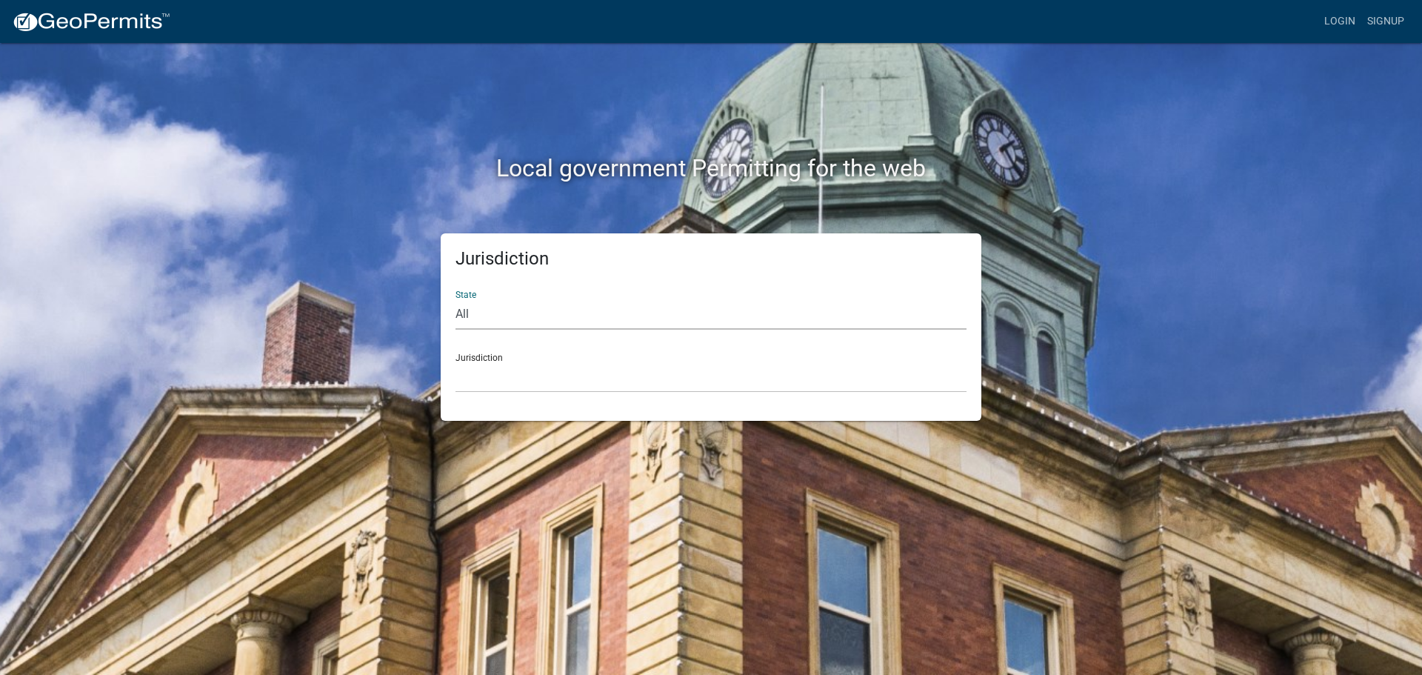
click at [455, 299] on select "All [US_STATE] [US_STATE] [US_STATE] [US_STATE] [US_STATE] [US_STATE] [US_STATE…" at bounding box center [710, 314] width 511 height 30
click at [549, 367] on select "[GEOGRAPHIC_DATA], [US_STATE][PERSON_NAME][GEOGRAPHIC_DATA], [US_STATE][PERSON_…" at bounding box center [710, 377] width 511 height 30
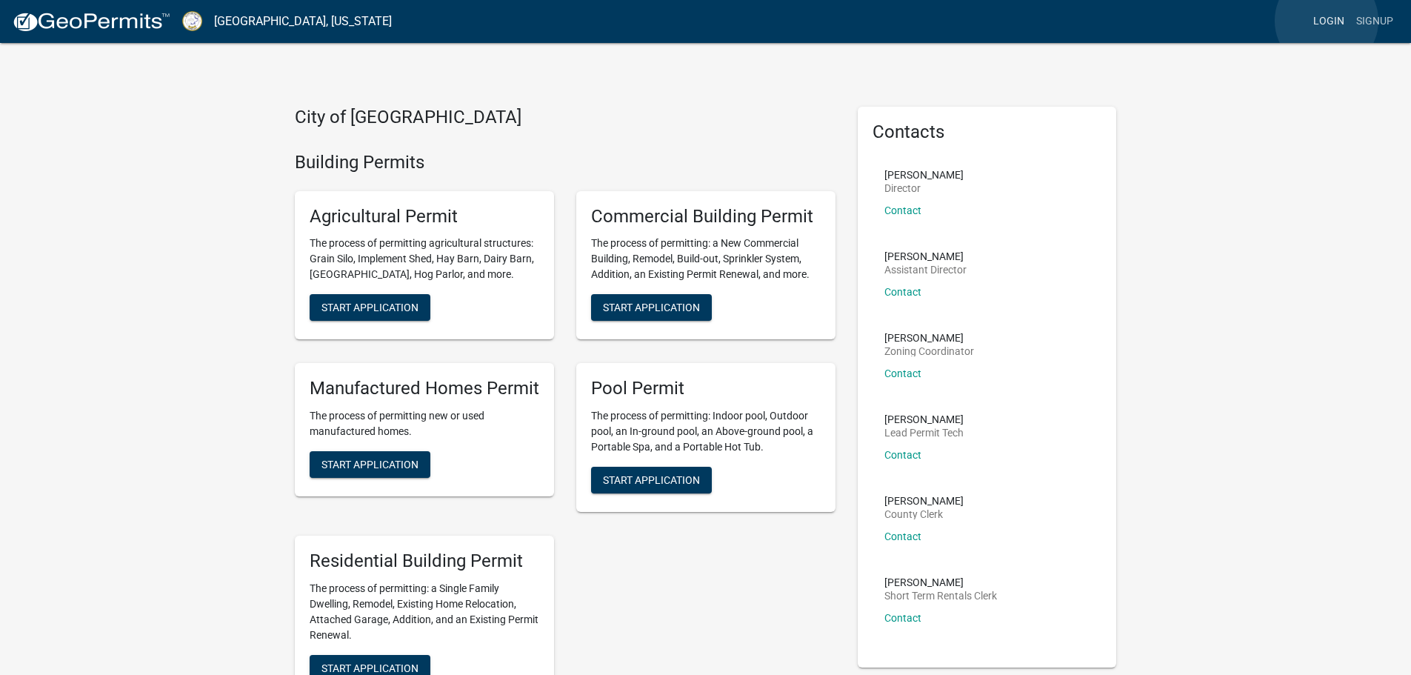
click at [1326, 21] on link "Login" at bounding box center [1328, 21] width 43 height 28
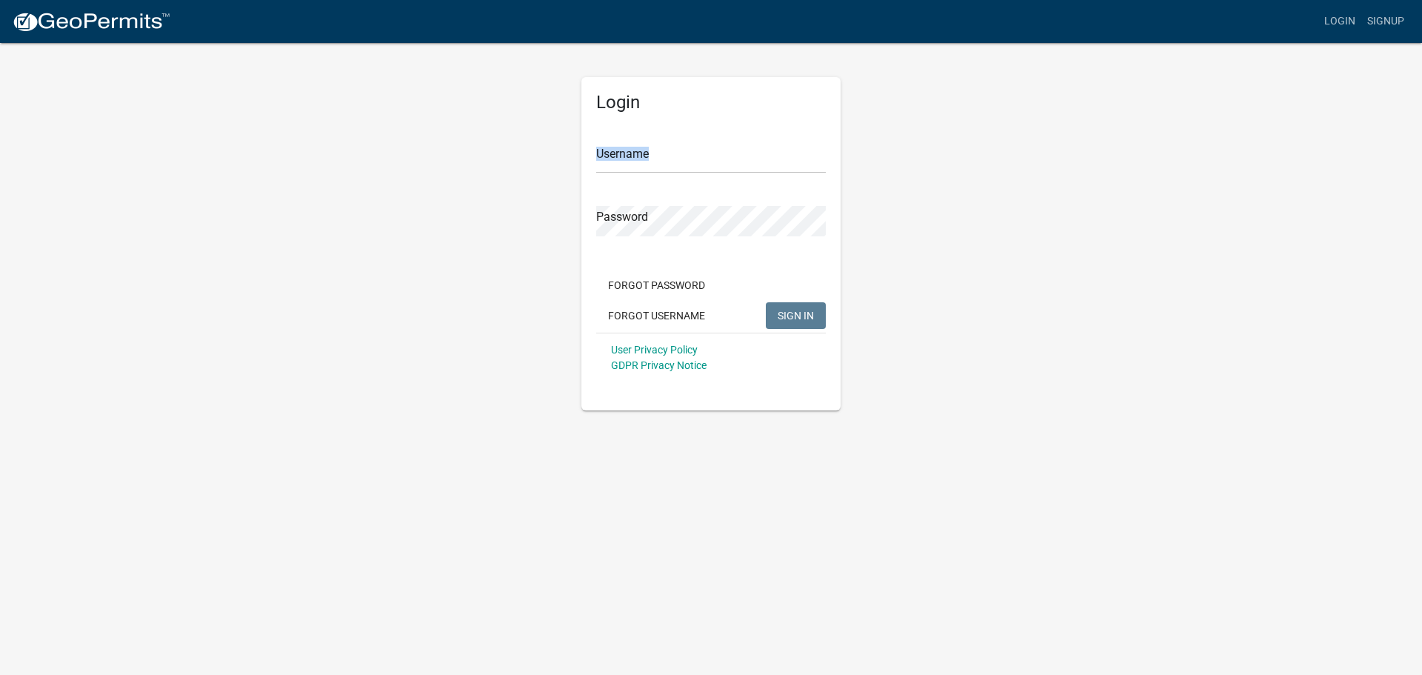
click at [684, 173] on form "Username Password Forgot Password Forgot Username SIGN IN User Privacy Policy G…" at bounding box center [711, 252] width 230 height 260
click at [664, 164] on input "Username" at bounding box center [711, 158] width 230 height 30
type input "mtmarkham"
click at [803, 317] on span "SIGN IN" at bounding box center [796, 315] width 36 height 12
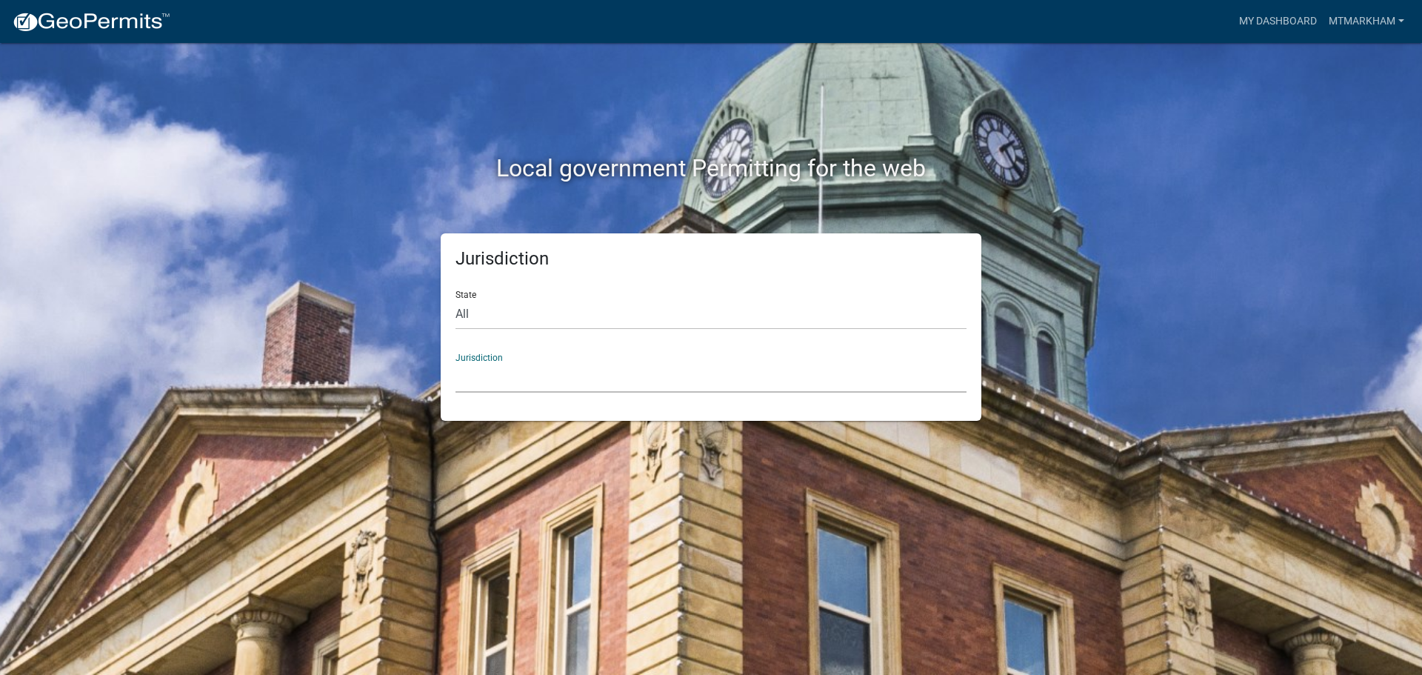
click at [522, 364] on select "[GEOGRAPHIC_DATA], [US_STATE] [GEOGRAPHIC_DATA], [US_STATE][PERSON_NAME][GEOGRA…" at bounding box center [710, 377] width 511 height 30
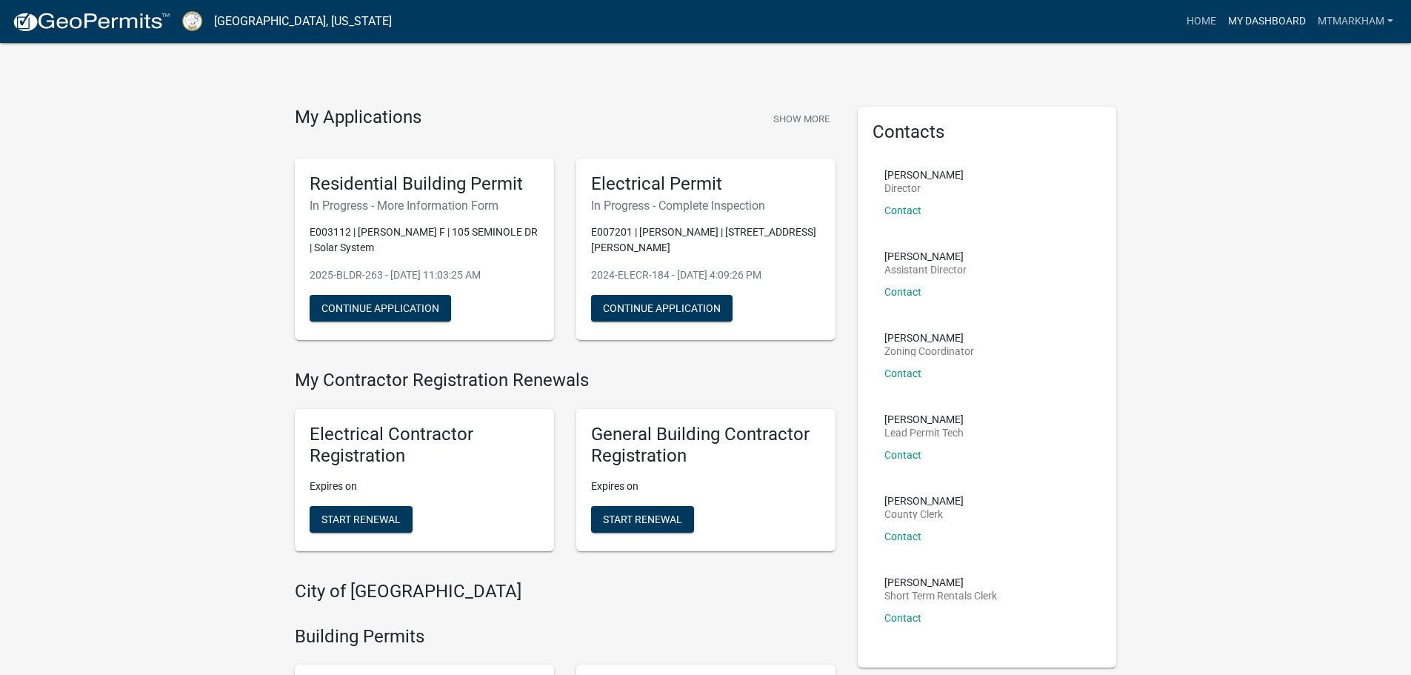
click at [1269, 22] on link "My Dashboard" at bounding box center [1267, 21] width 90 height 28
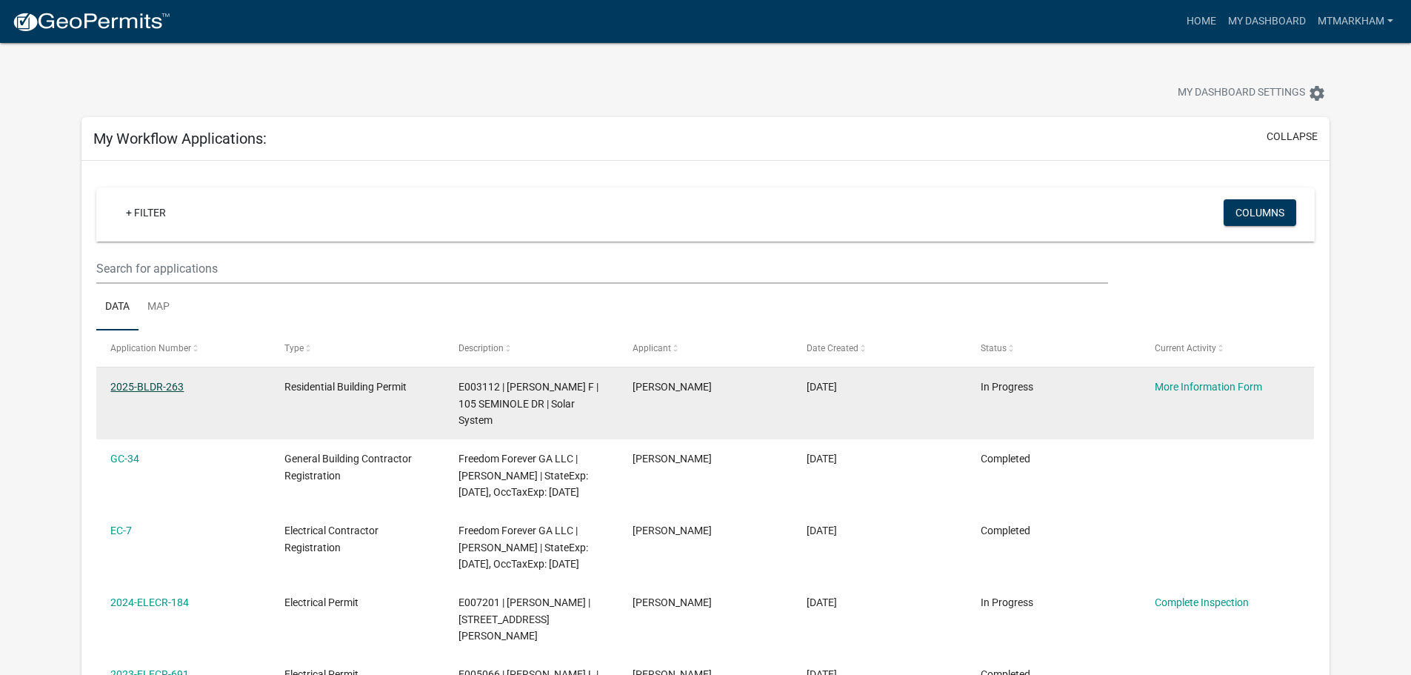
click at [130, 383] on link "2025-BLDR-263" at bounding box center [146, 387] width 73 height 12
